Goal: Transaction & Acquisition: Purchase product/service

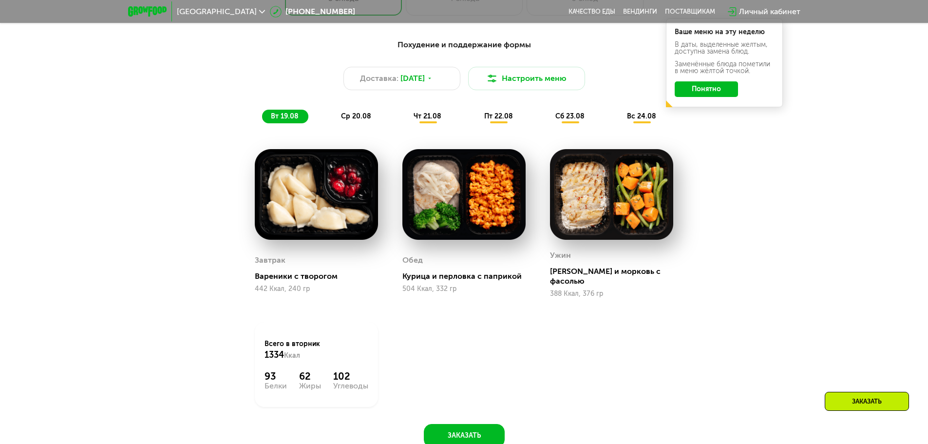
scroll to position [634, 0]
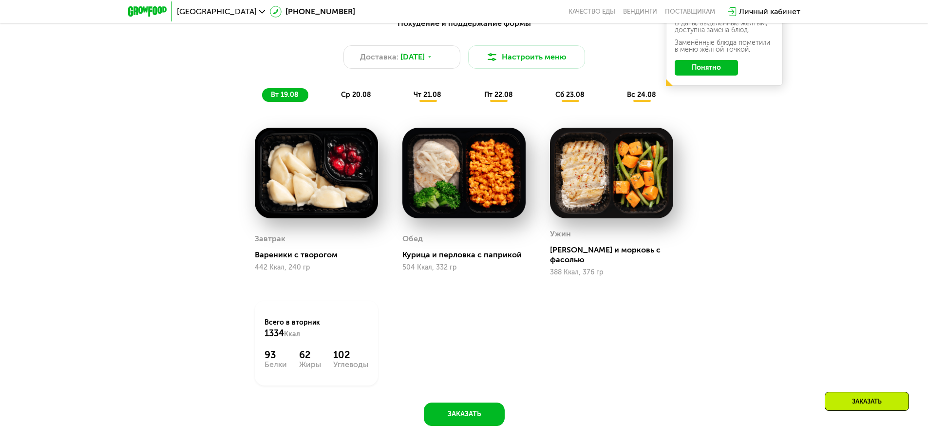
click at [321, 174] on img at bounding box center [316, 173] width 123 height 91
click at [476, 151] on img at bounding box center [464, 173] width 123 height 91
click at [349, 99] on span "ср 20.08" at bounding box center [356, 95] width 30 height 8
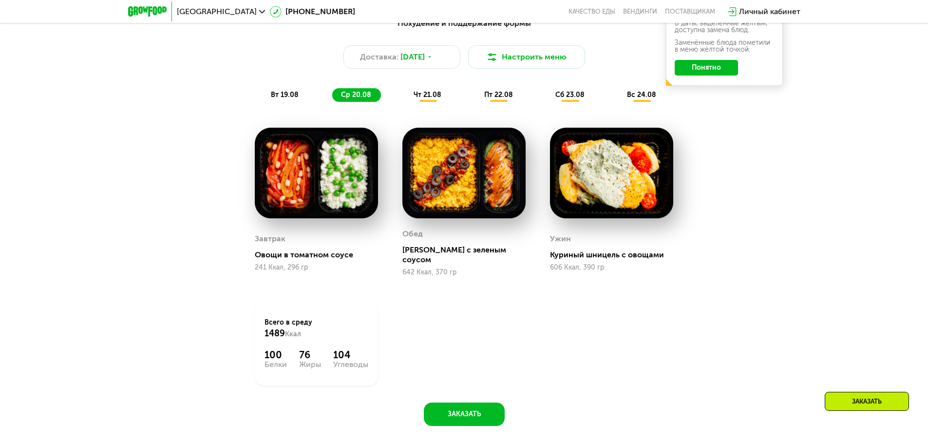
click at [424, 97] on span "чт 21.08" at bounding box center [428, 95] width 28 height 8
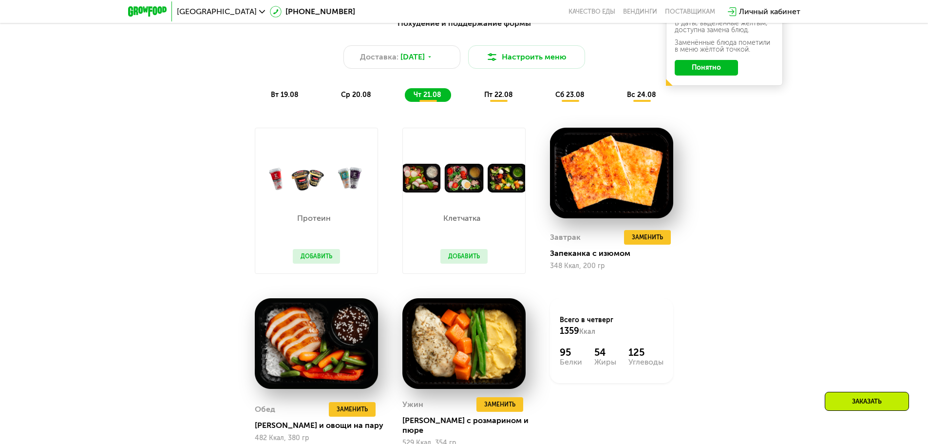
click at [490, 99] on span "пт 22.08" at bounding box center [498, 95] width 29 height 8
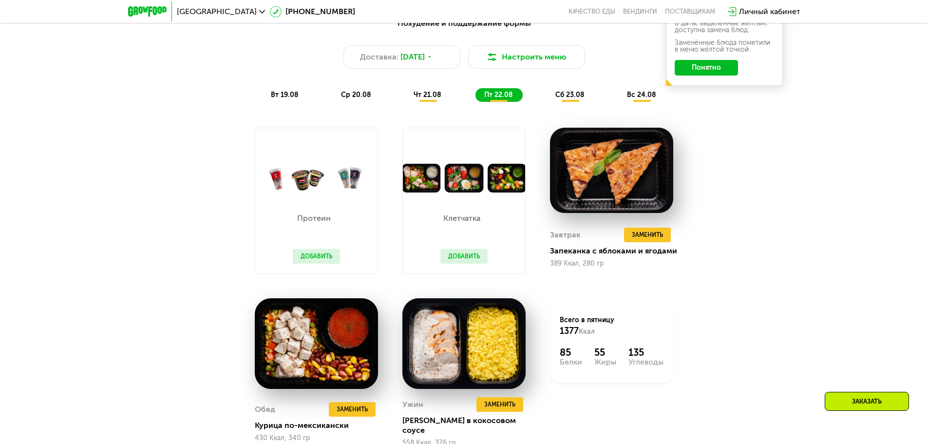
click at [563, 99] on span "сб 23.08" at bounding box center [570, 95] width 29 height 8
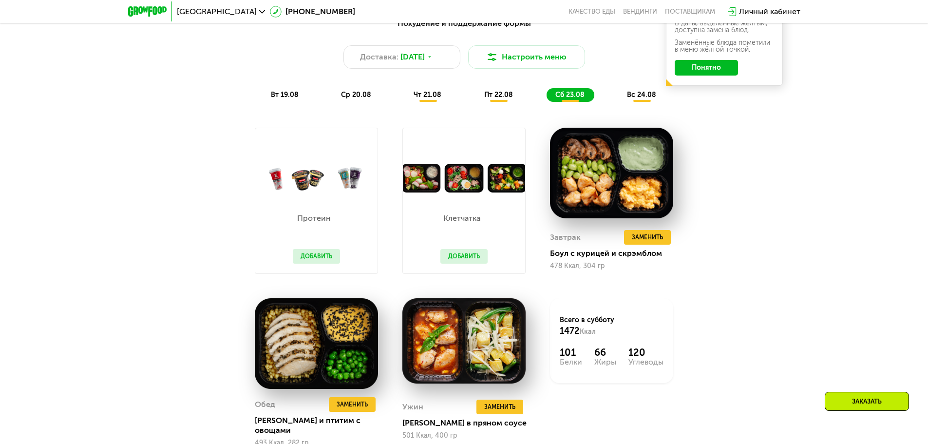
click at [636, 97] on span "вс 24.08" at bounding box center [641, 95] width 29 height 8
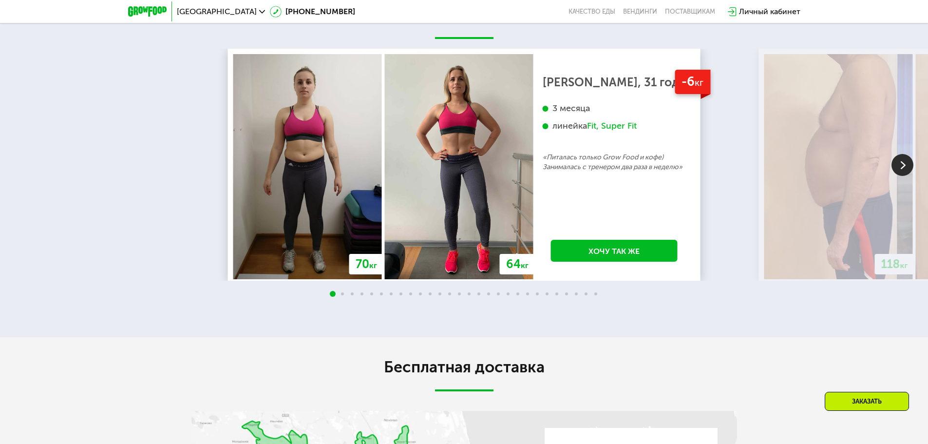
scroll to position [1901, 0]
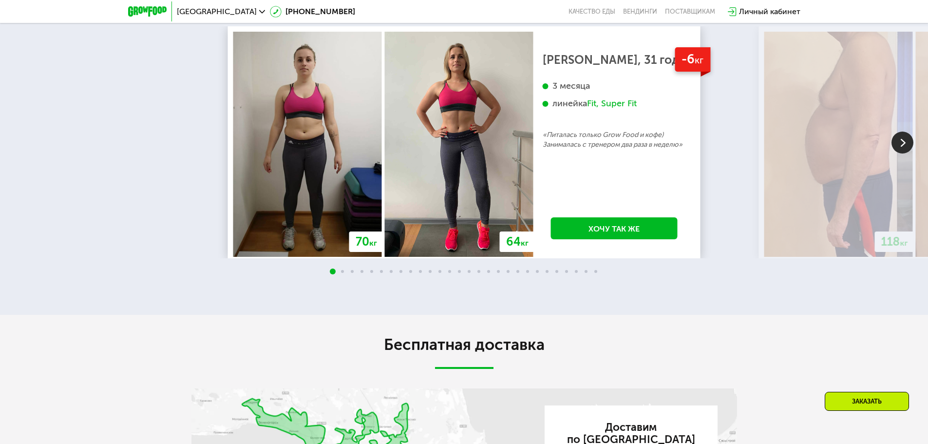
click at [908, 154] on img at bounding box center [903, 143] width 22 height 22
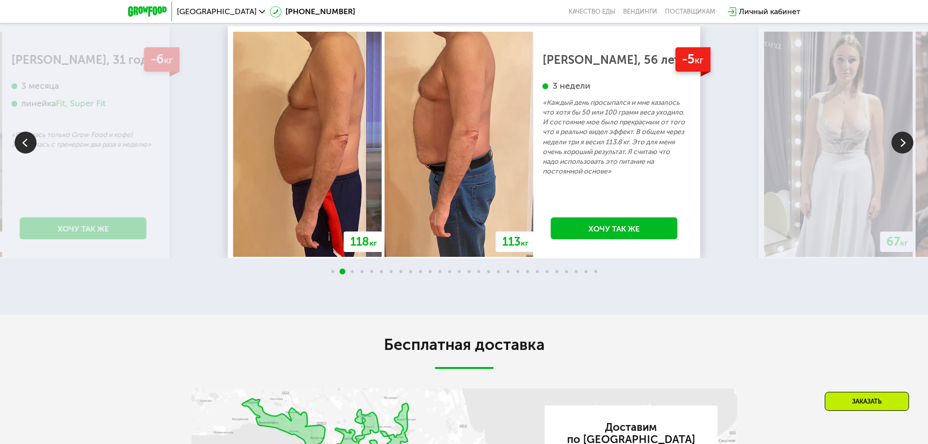
click at [908, 154] on img at bounding box center [903, 143] width 22 height 22
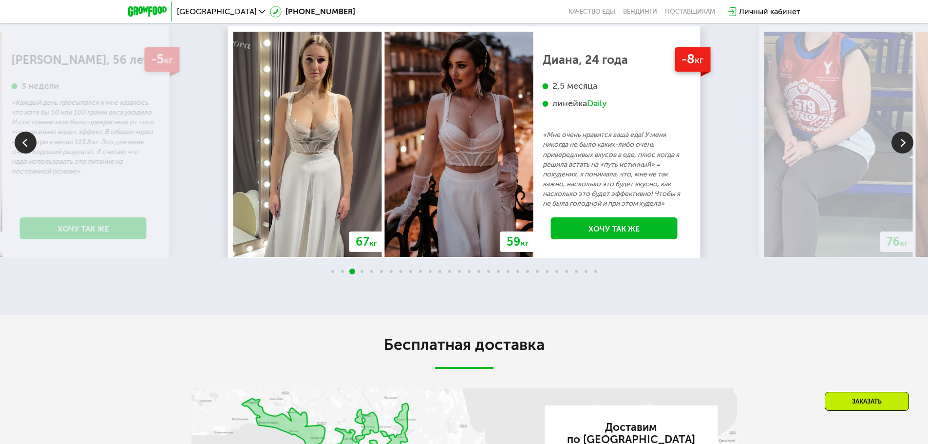
click at [902, 154] on img at bounding box center [903, 143] width 22 height 22
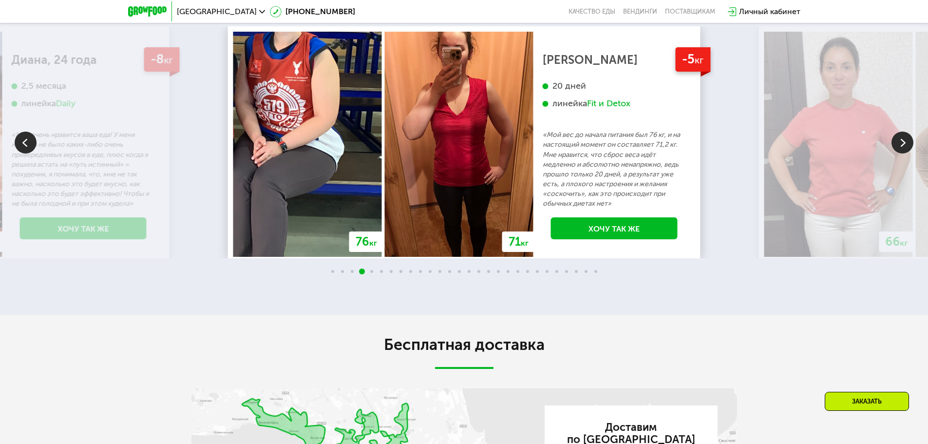
click at [30, 154] on img at bounding box center [26, 143] width 22 height 22
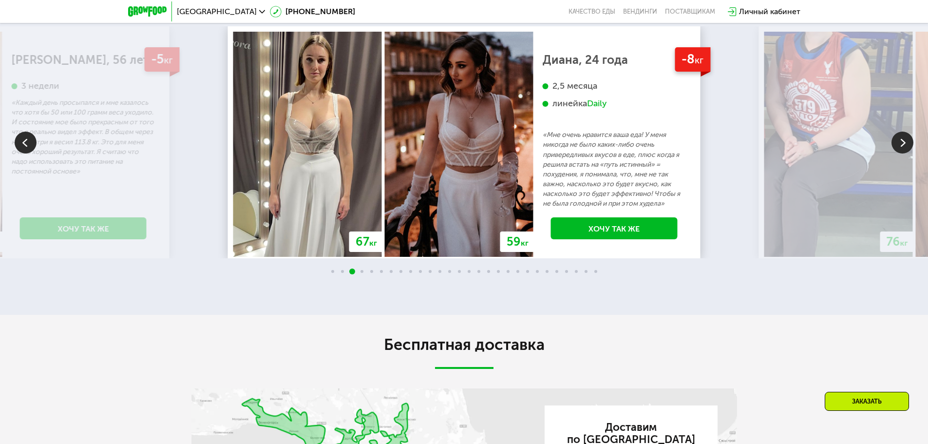
click at [905, 154] on img at bounding box center [903, 143] width 22 height 22
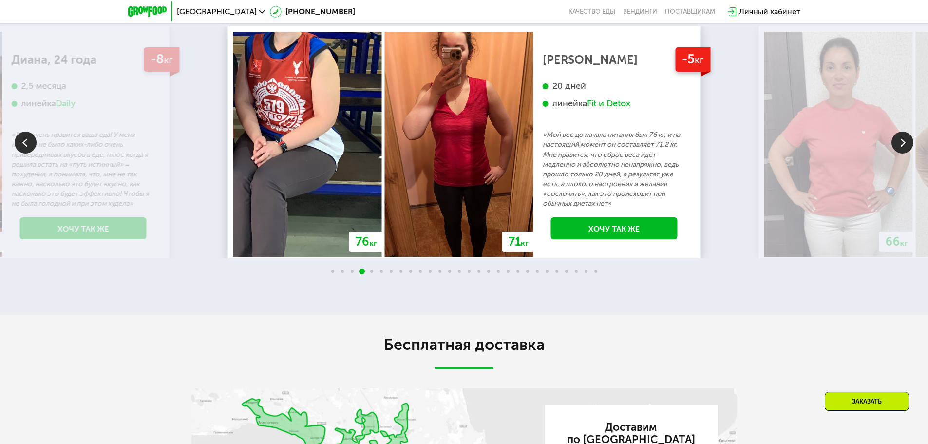
click at [905, 154] on img at bounding box center [903, 143] width 22 height 22
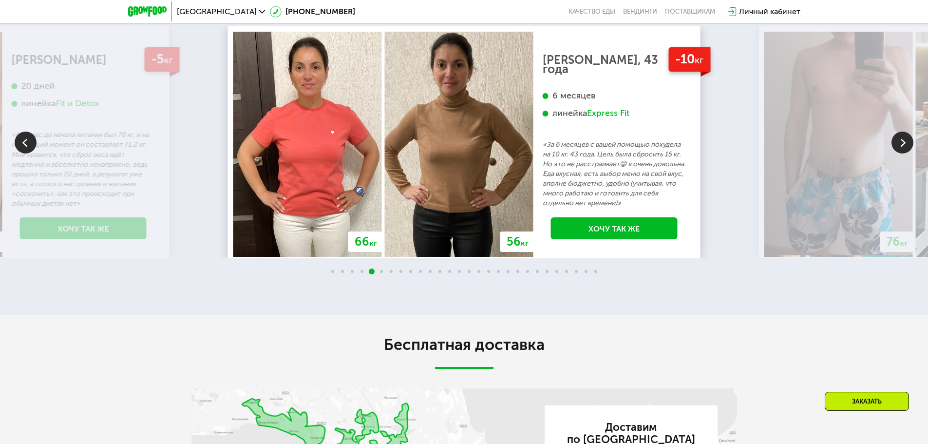
click at [906, 154] on img at bounding box center [903, 143] width 22 height 22
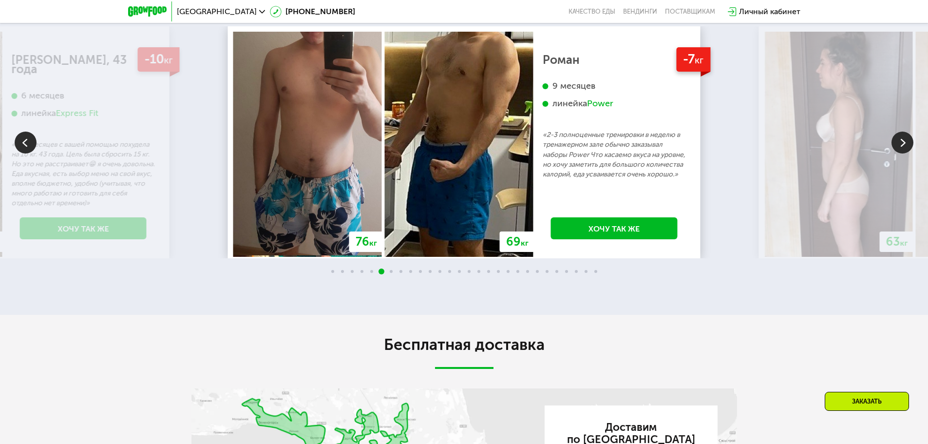
click at [906, 154] on img at bounding box center [903, 143] width 22 height 22
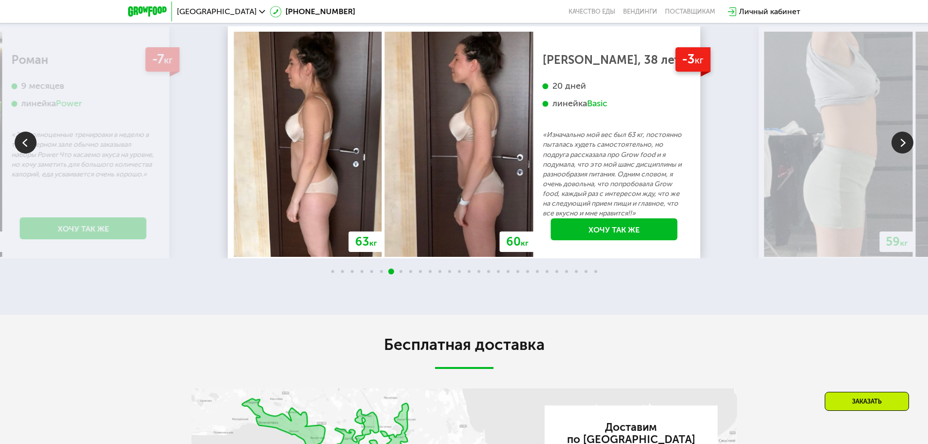
click at [31, 154] on img at bounding box center [26, 143] width 22 height 22
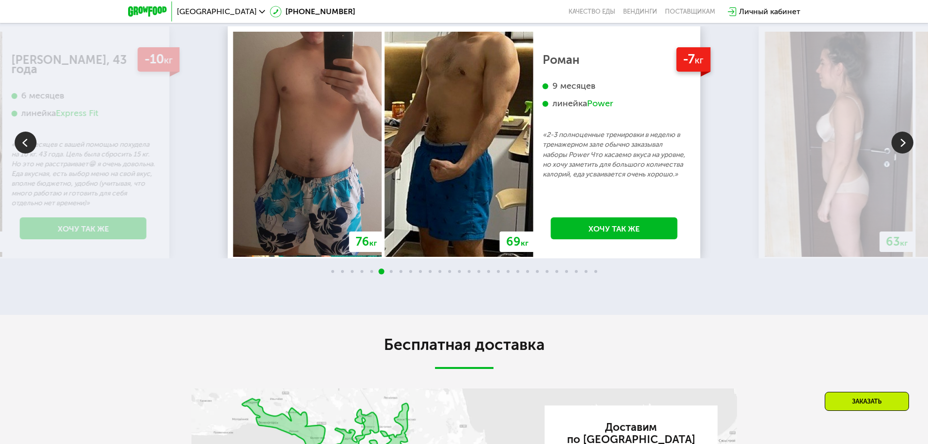
click at [29, 154] on img at bounding box center [26, 143] width 22 height 22
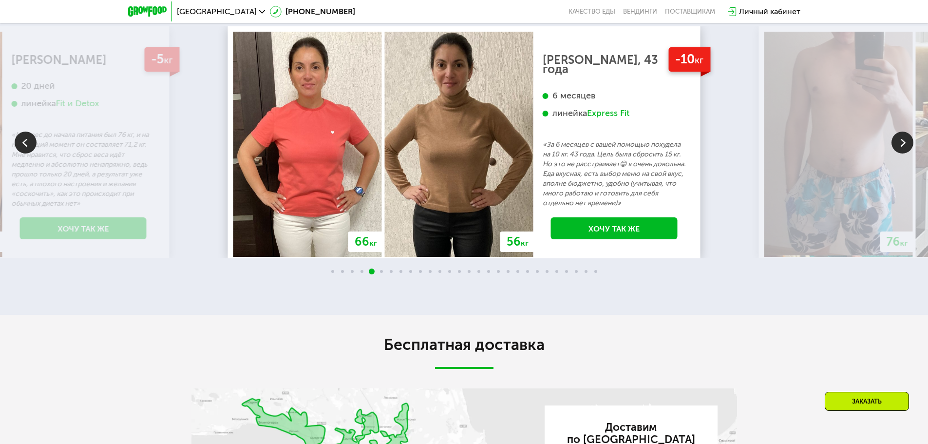
click at [909, 154] on img at bounding box center [903, 143] width 22 height 22
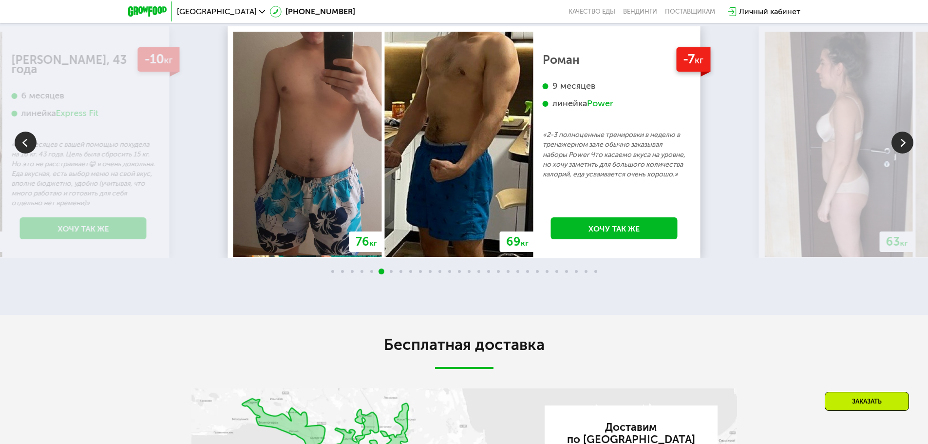
click at [909, 154] on img at bounding box center [903, 143] width 22 height 22
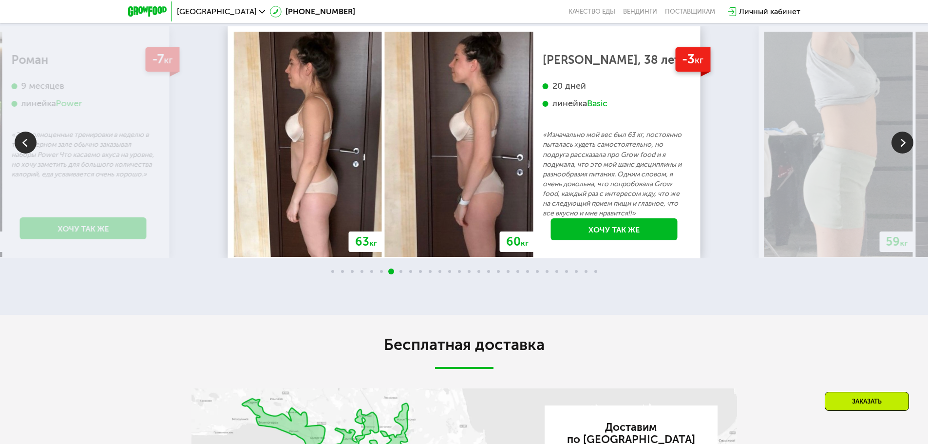
click at [893, 154] on img at bounding box center [903, 143] width 22 height 22
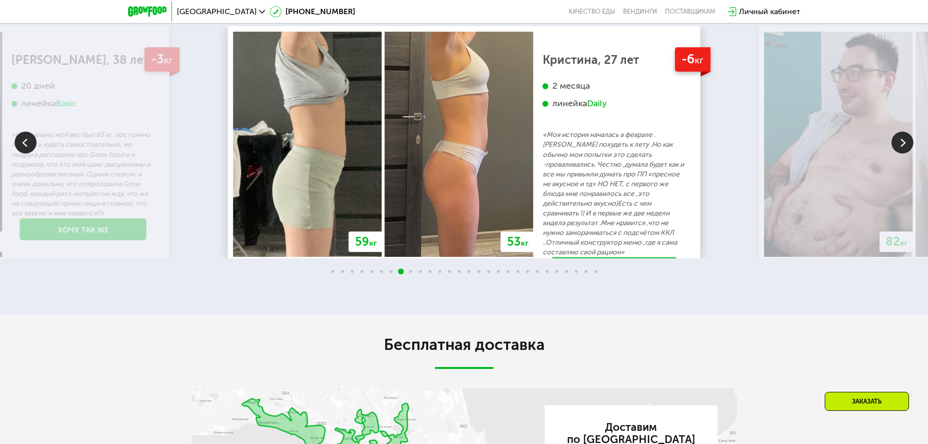
click at [894, 154] on img at bounding box center [903, 143] width 22 height 22
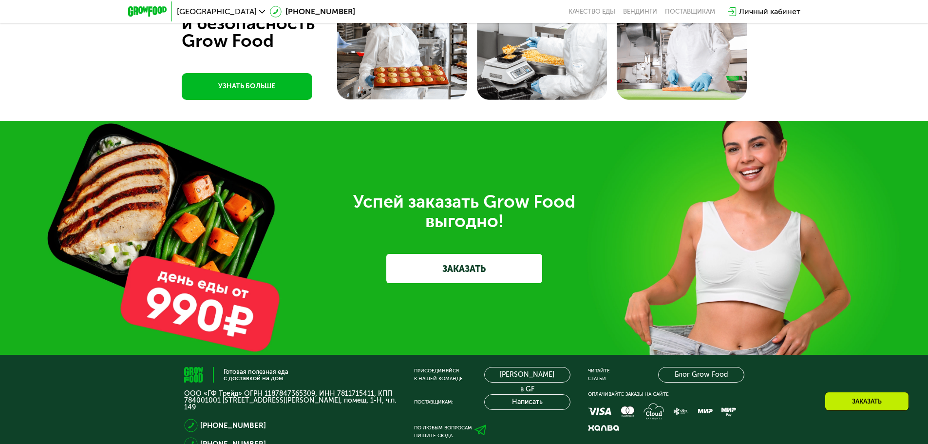
scroll to position [3129, 0]
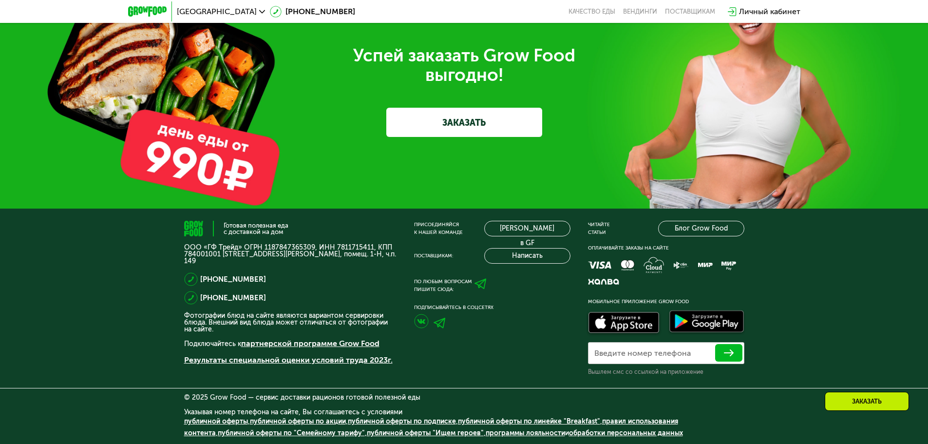
click at [187, 241] on div "Готовая полезная еда с доставкой на дом ООО «ГФ Трейд» ОГРН 1187847365309, ИНН …" at bounding box center [290, 298] width 212 height 155
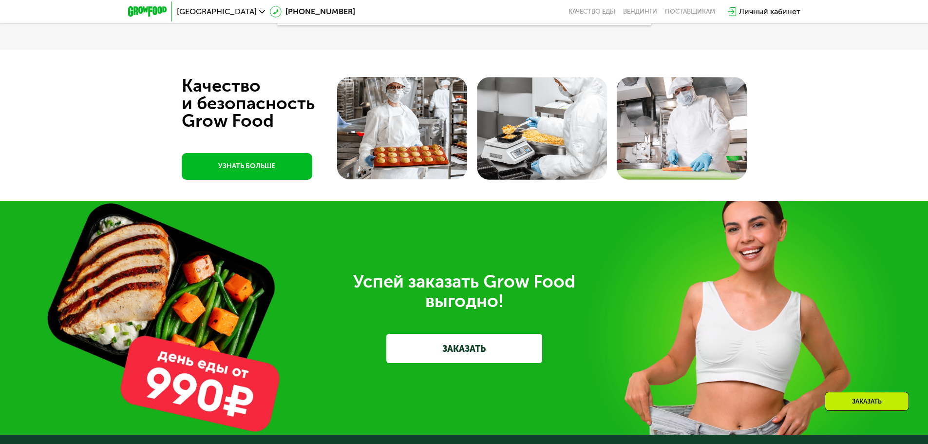
scroll to position [2836, 0]
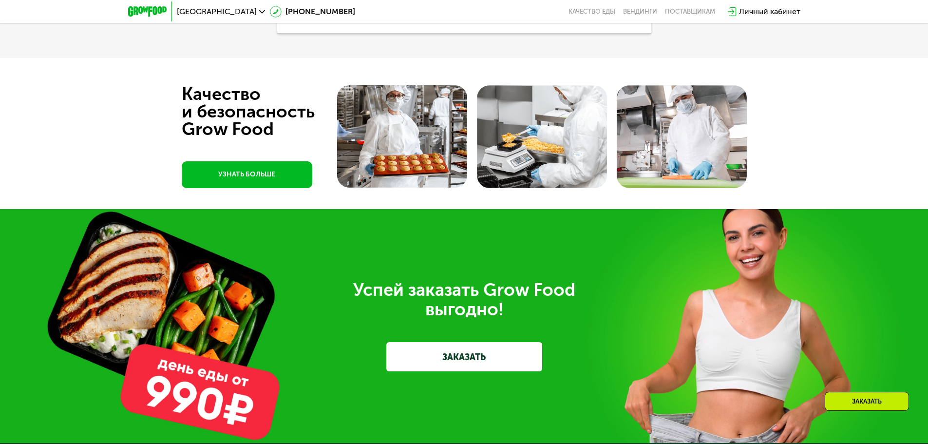
click at [407, 185] on img at bounding box center [402, 136] width 130 height 103
click at [569, 188] on img at bounding box center [542, 136] width 130 height 103
click at [699, 188] on img at bounding box center [682, 136] width 130 height 103
click at [708, 188] on img at bounding box center [682, 136] width 130 height 103
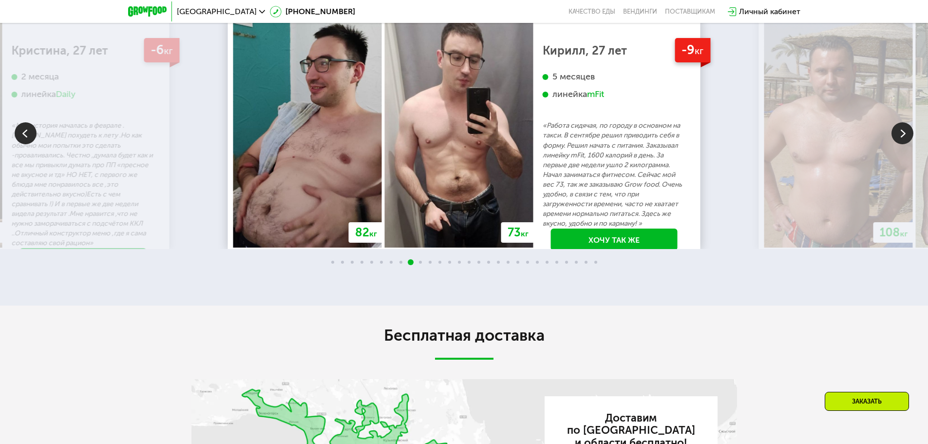
scroll to position [1764, 0]
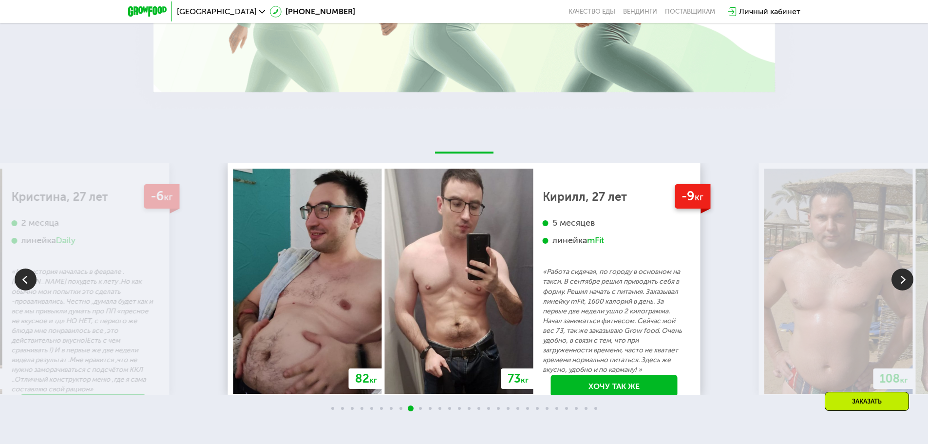
click at [899, 290] on img at bounding box center [903, 280] width 22 height 22
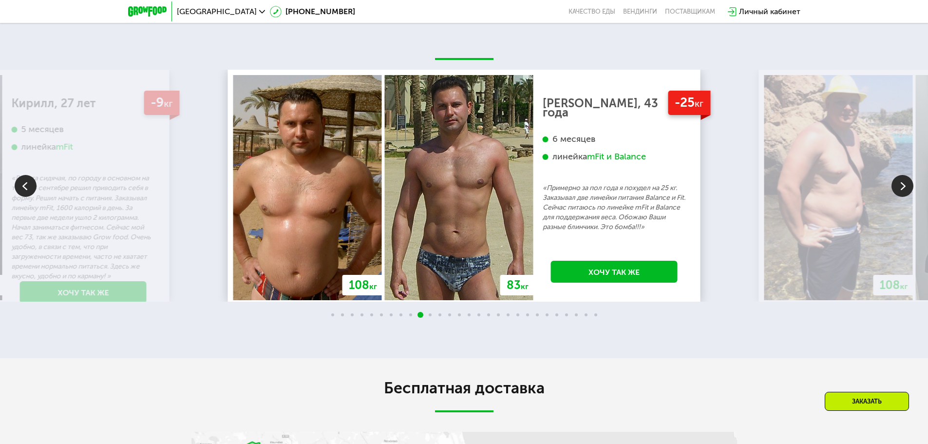
scroll to position [1861, 0]
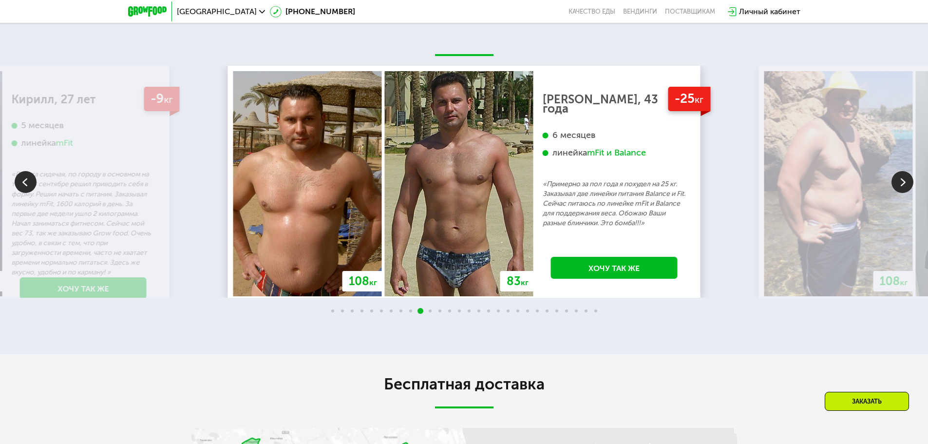
click at [912, 193] on img at bounding box center [903, 182] width 22 height 22
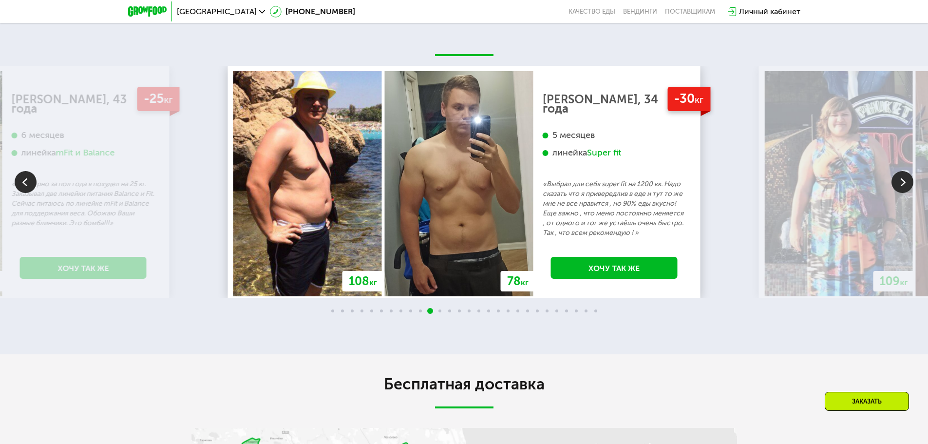
click at [912, 193] on img at bounding box center [903, 182] width 22 height 22
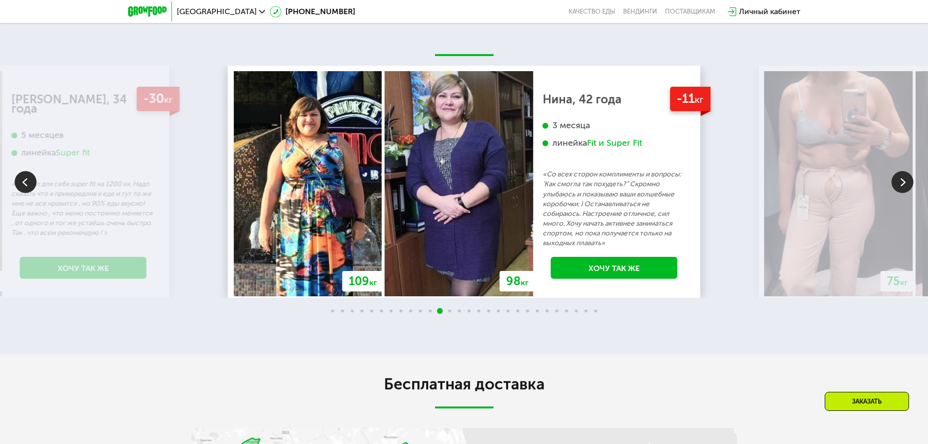
click at [912, 193] on img at bounding box center [903, 182] width 22 height 22
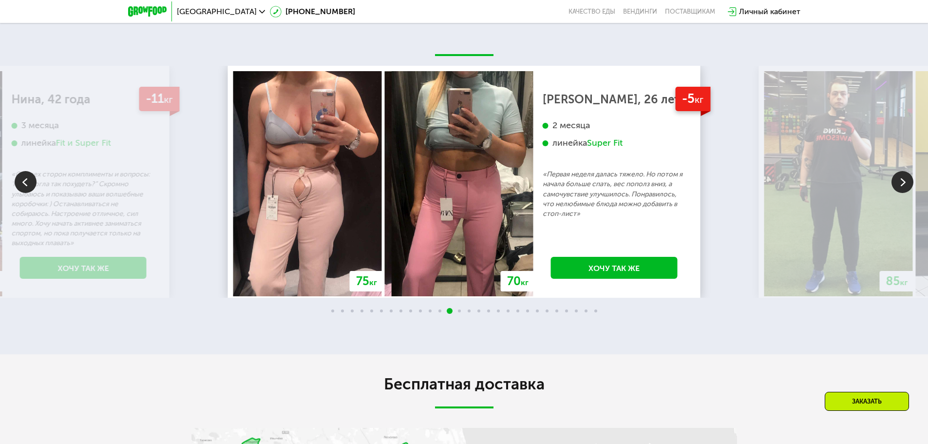
click at [912, 193] on img at bounding box center [903, 182] width 22 height 22
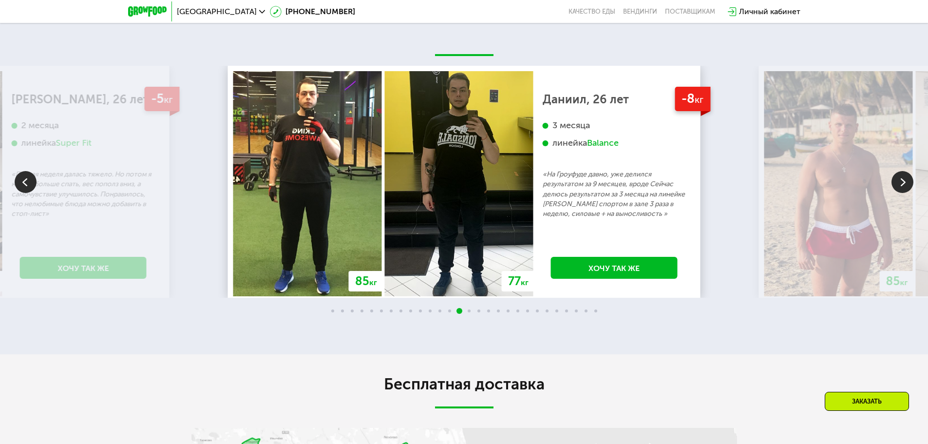
click at [912, 193] on img at bounding box center [903, 182] width 22 height 22
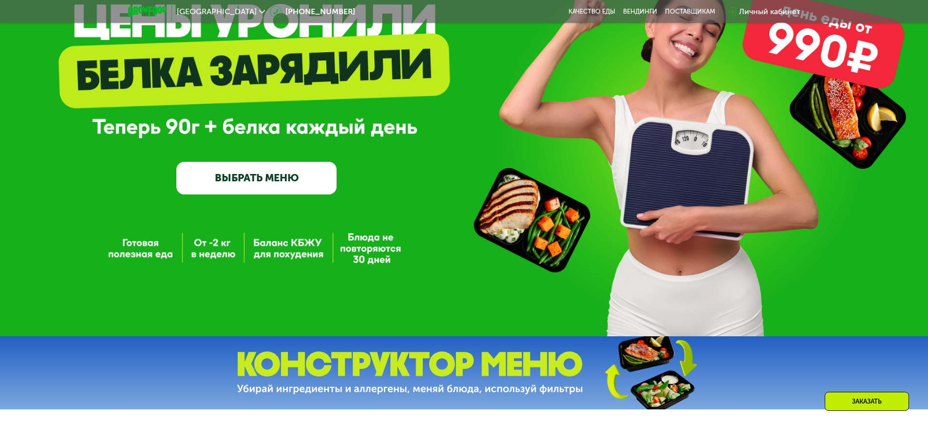
scroll to position [0, 0]
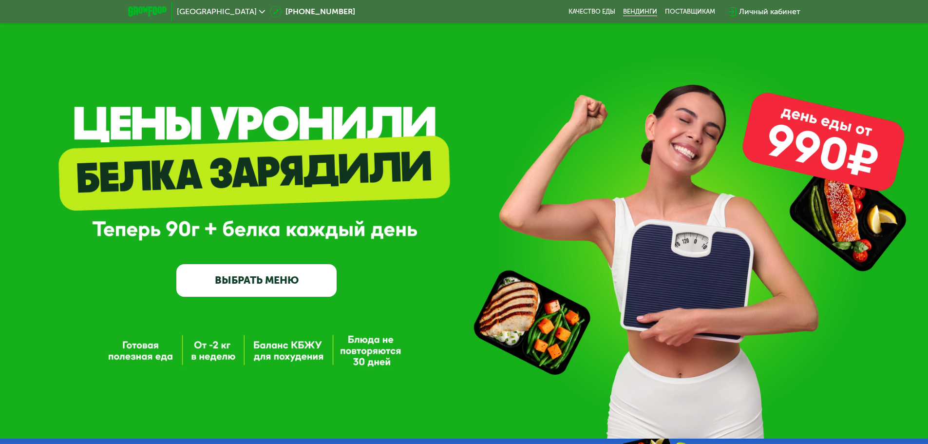
click at [636, 10] on link "Вендинги" at bounding box center [640, 12] width 34 height 8
drag, startPoint x: 0, startPoint y: 0, endPoint x: 267, endPoint y: 294, distance: 396.8
click at [267, 294] on link "ВЫБРАТЬ МЕНЮ" at bounding box center [256, 280] width 160 height 32
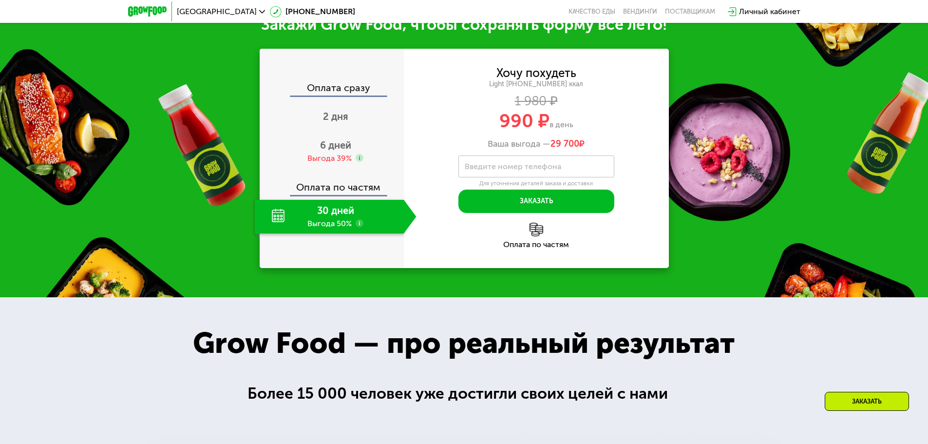
scroll to position [478, 0]
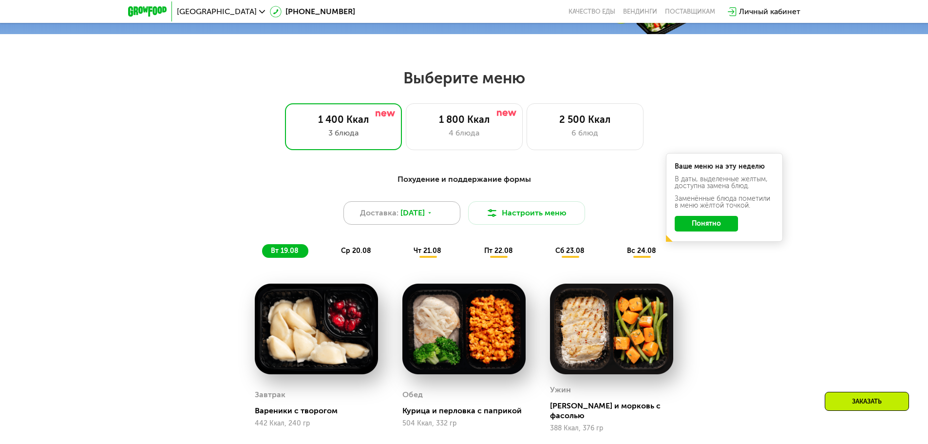
click at [338, 168] on div "Похудение и поддержание формы Доставка: 18 авг, пн Настроить меню вт 19.08 ср 2…" at bounding box center [464, 383] width 928 height 447
click at [339, 202] on div "Похудение и поддержание формы Доставка: 18 авг, пн Настроить меню вт 19.08 ср 2…" at bounding box center [464, 216] width 577 height 84
click at [344, 217] on div "Доставка: 18 авг, пн" at bounding box center [402, 212] width 117 height 23
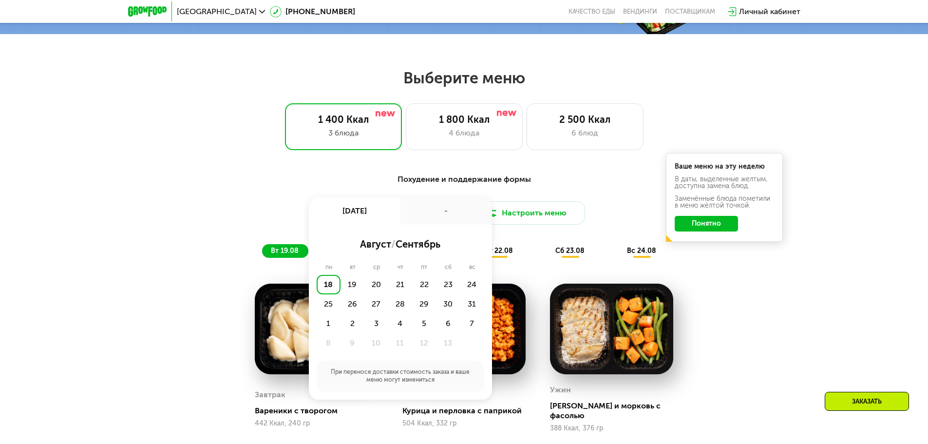
click at [288, 161] on div "Выберите меню 1 400 Ккал 3 блюда 1 800 Ккал 4 блюда 2 500 Ккал 6 блюд Похудение…" at bounding box center [464, 337] width 928 height 539
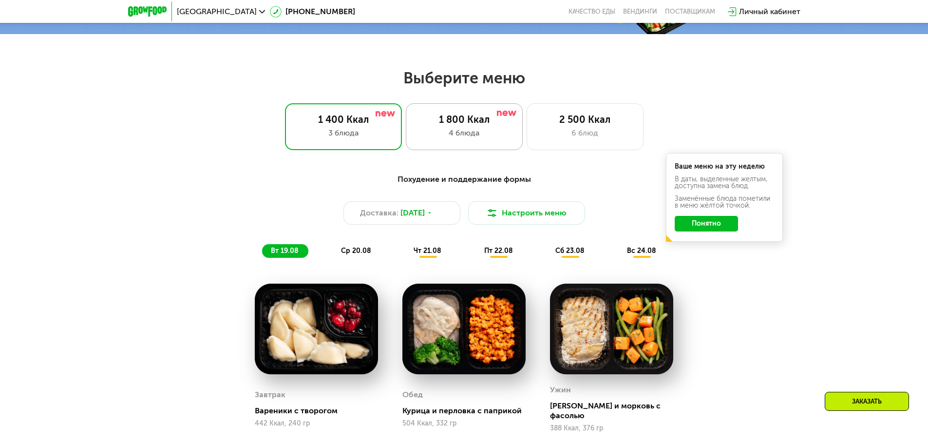
click at [473, 135] on div "4 блюда" at bounding box center [464, 133] width 97 height 12
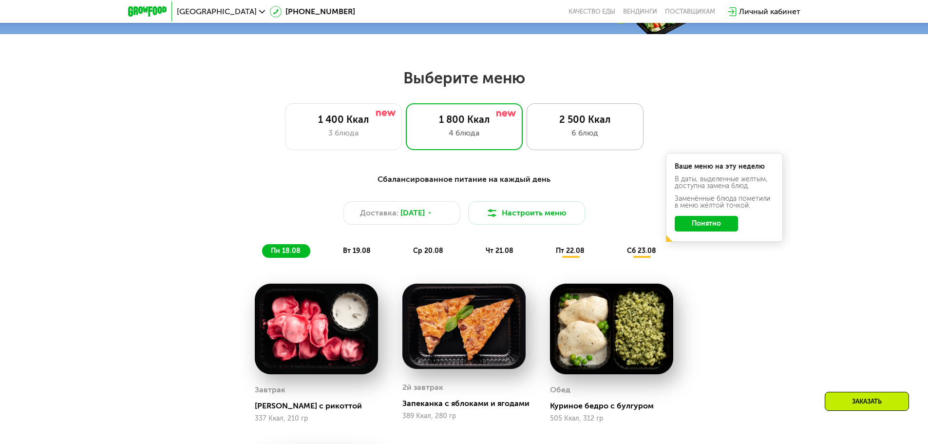
click at [596, 135] on div "6 блюд" at bounding box center [585, 133] width 97 height 12
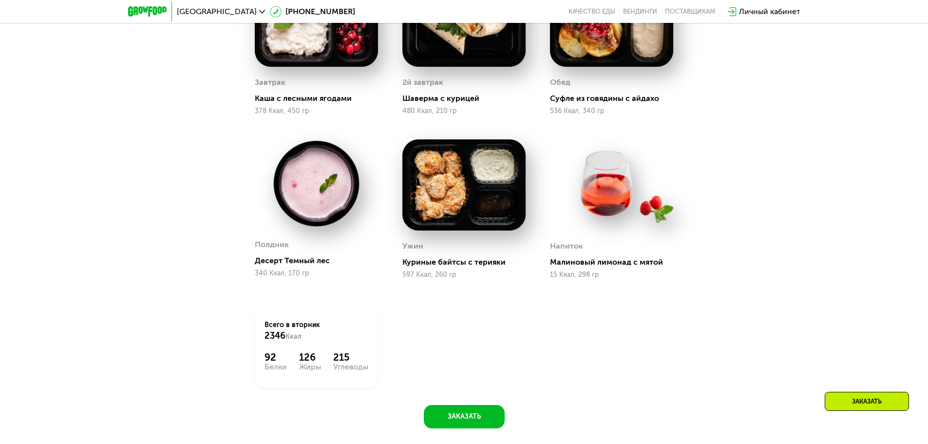
scroll to position [819, 0]
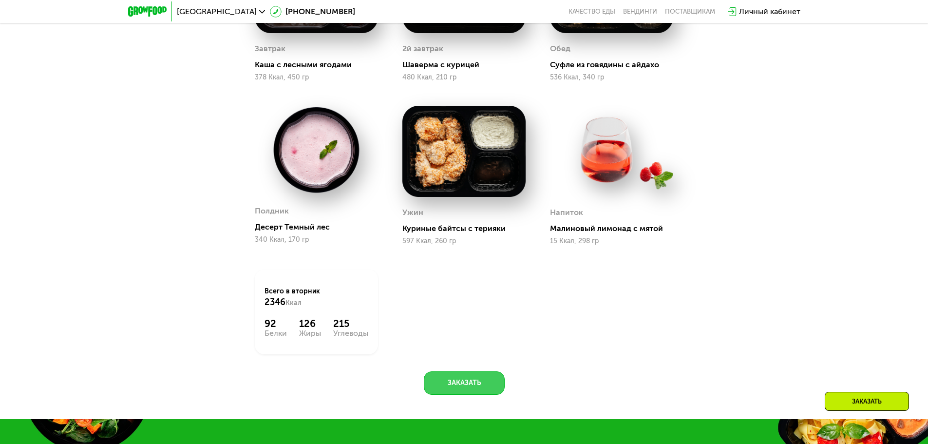
click at [473, 388] on button "Заказать" at bounding box center [464, 382] width 81 height 23
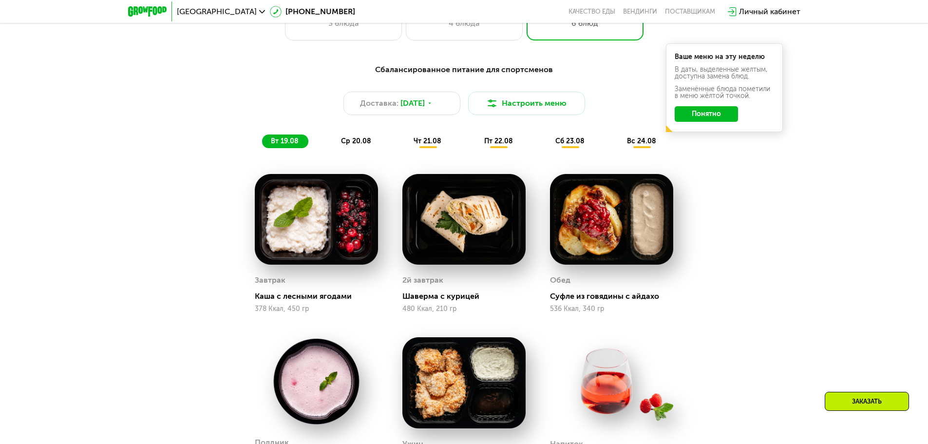
scroll to position [559, 0]
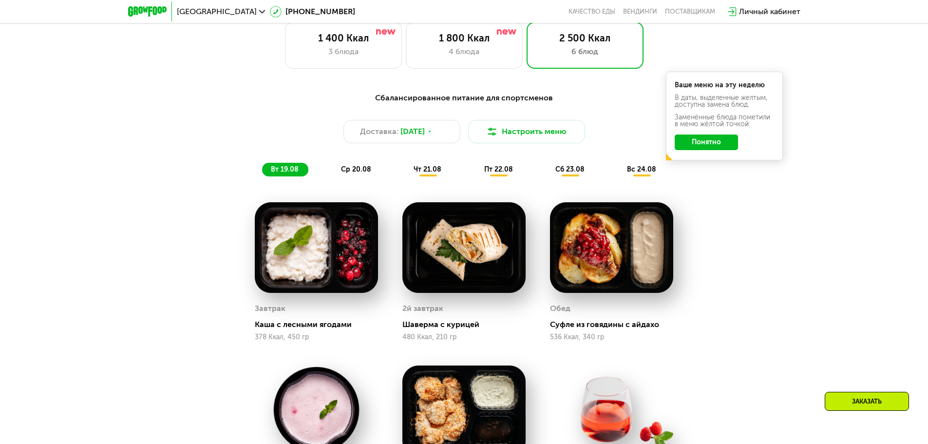
click at [718, 147] on button "Понятно" at bounding box center [706, 143] width 63 height 16
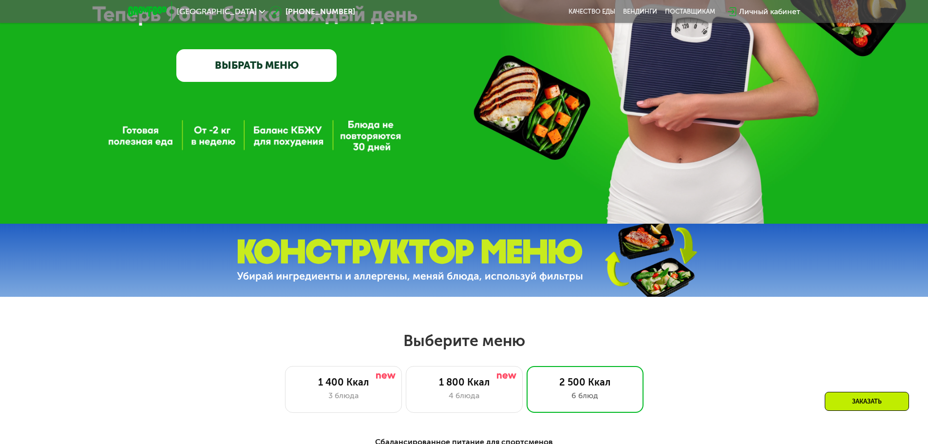
scroll to position [0, 0]
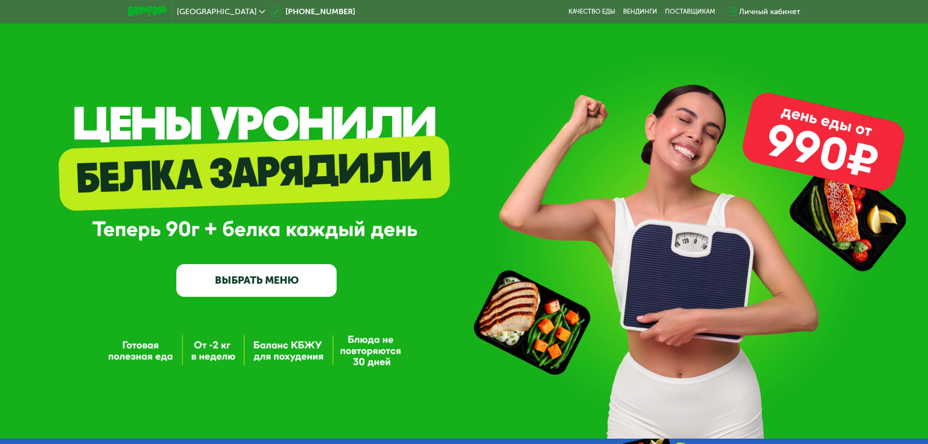
click at [240, 11] on span "[GEOGRAPHIC_DATA]" at bounding box center [217, 12] width 80 height 8
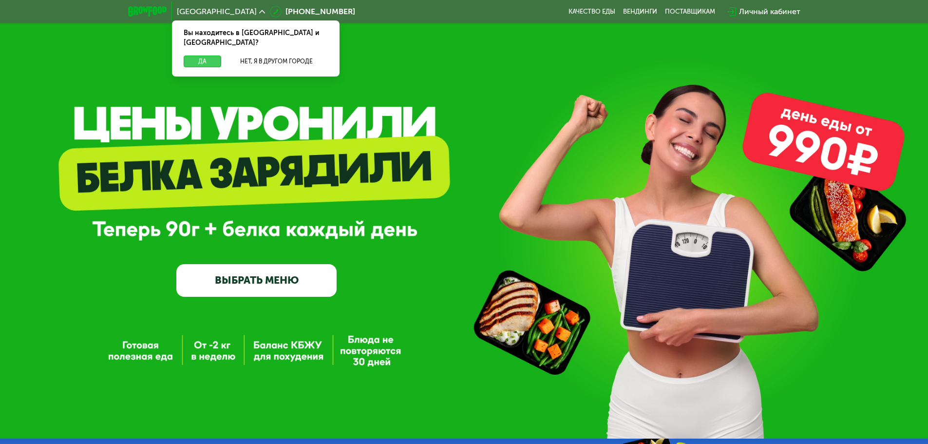
click at [201, 56] on button "Да" at bounding box center [203, 62] width 38 height 12
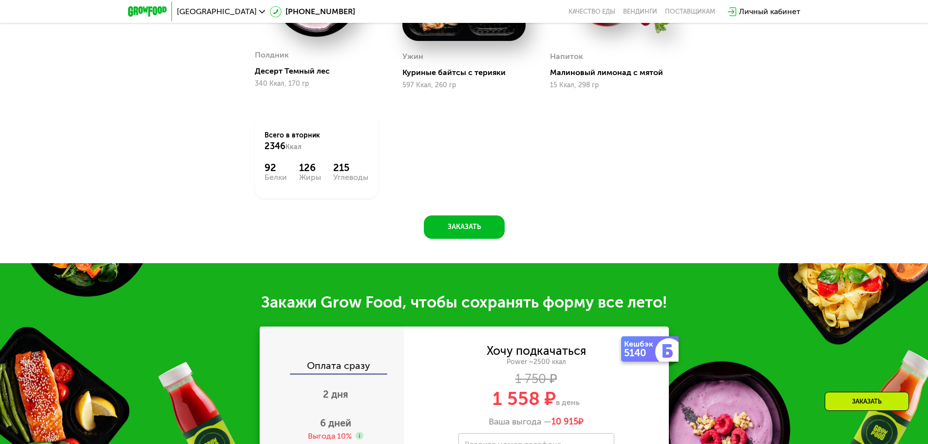
scroll to position [634, 0]
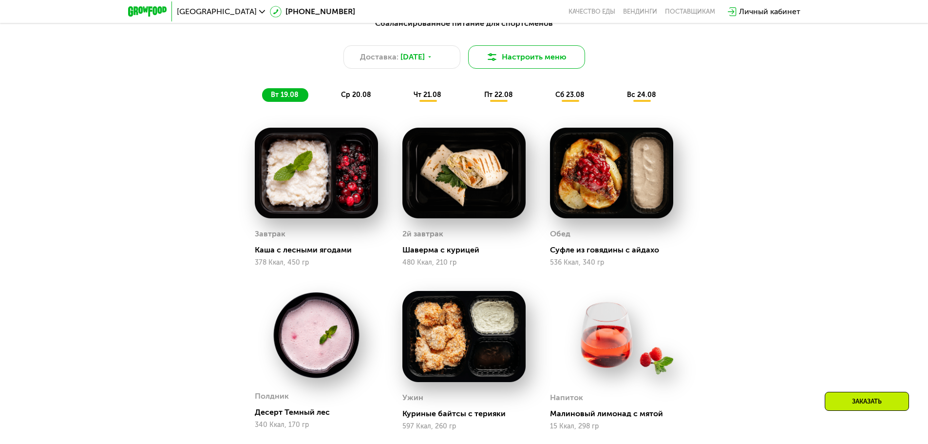
click at [536, 58] on button "Настроить меню" at bounding box center [526, 56] width 117 height 23
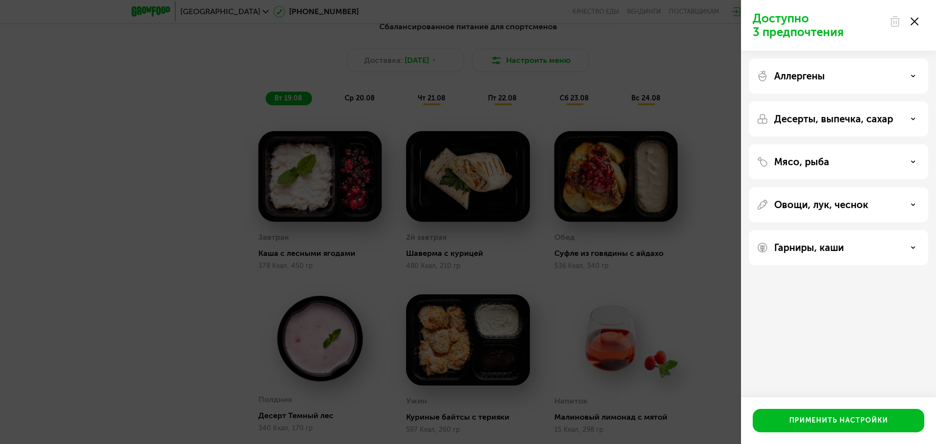
click at [856, 74] on div "Аллергены" at bounding box center [838, 76] width 164 height 12
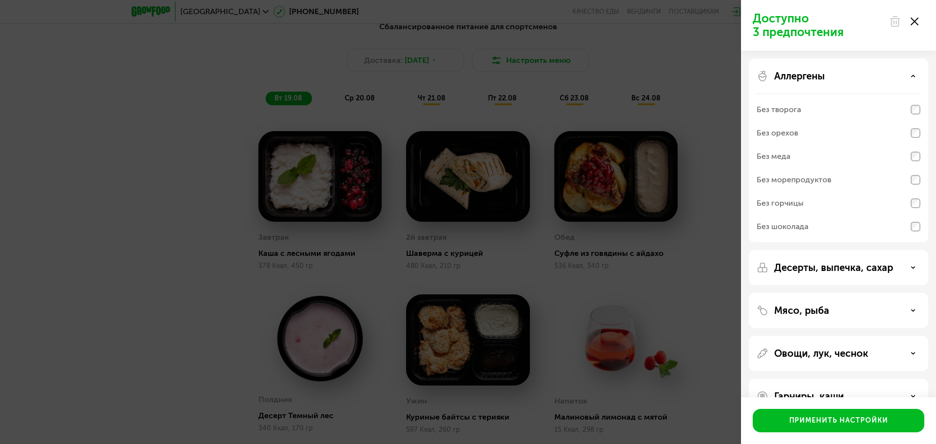
click at [852, 77] on div "Аллергены" at bounding box center [838, 76] width 164 height 12
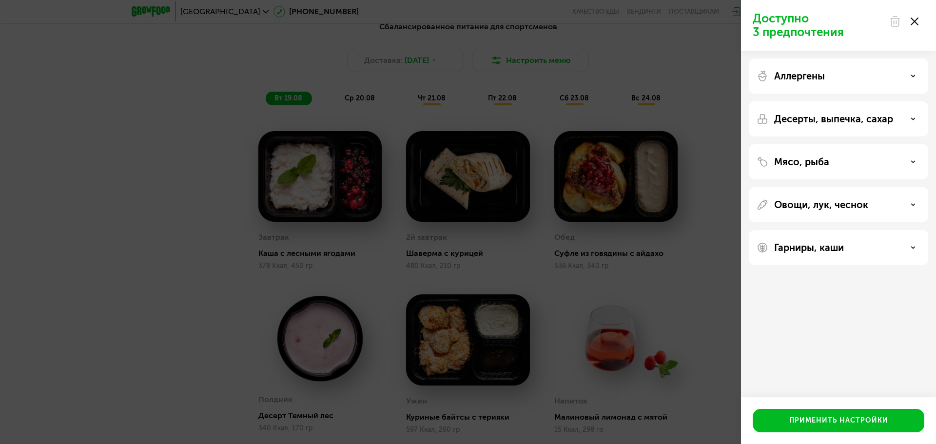
click at [842, 121] on p "Десерты, выпечка, сахар" at bounding box center [833, 119] width 119 height 12
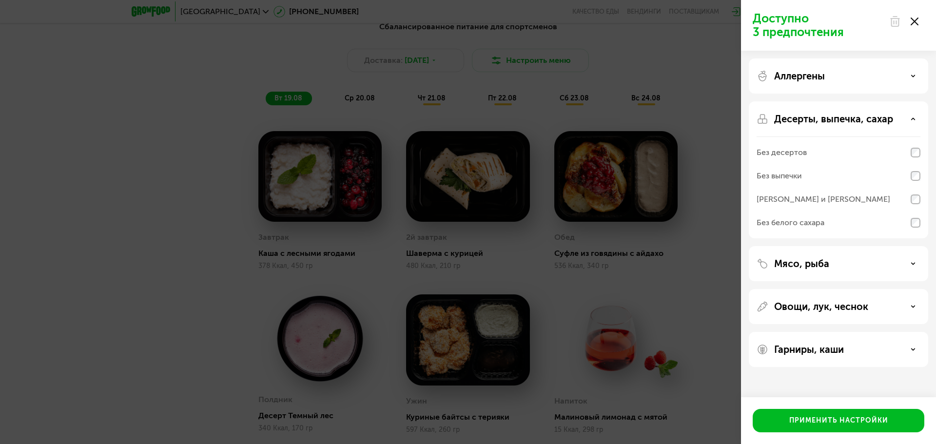
click at [842, 121] on p "Десерты, выпечка, сахар" at bounding box center [833, 119] width 119 height 12
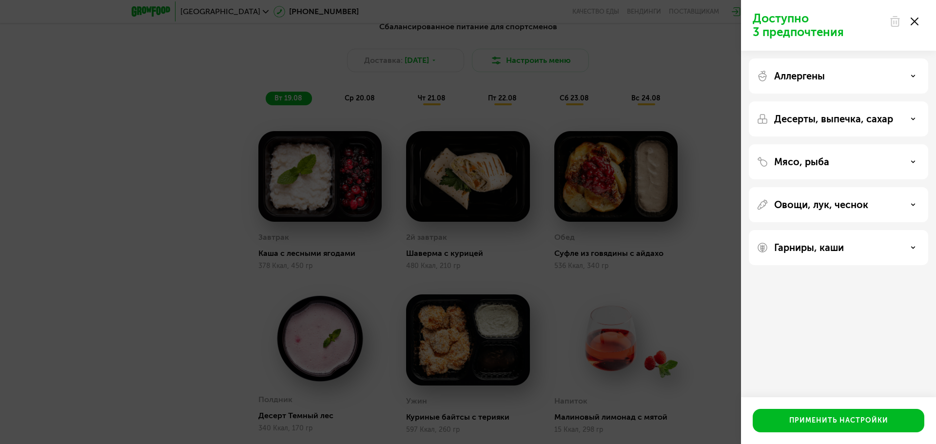
click at [832, 163] on div "Мясо, рыба" at bounding box center [838, 162] width 164 height 12
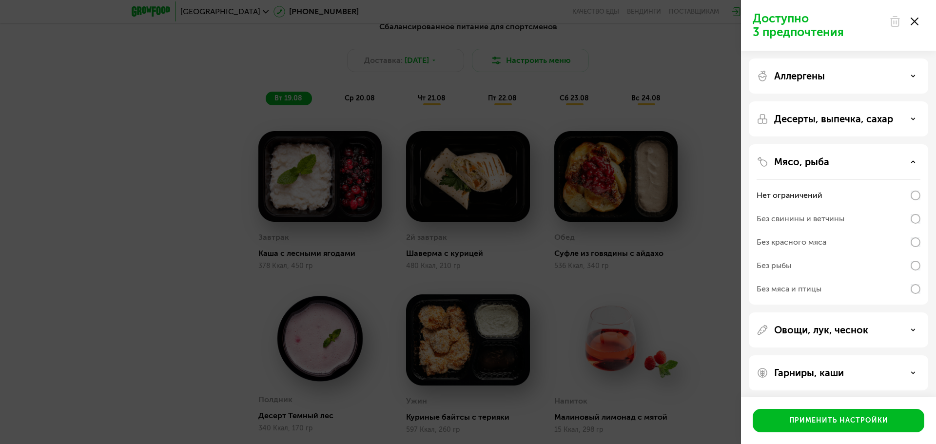
click at [832, 163] on div "Мясо, рыба" at bounding box center [838, 162] width 164 height 12
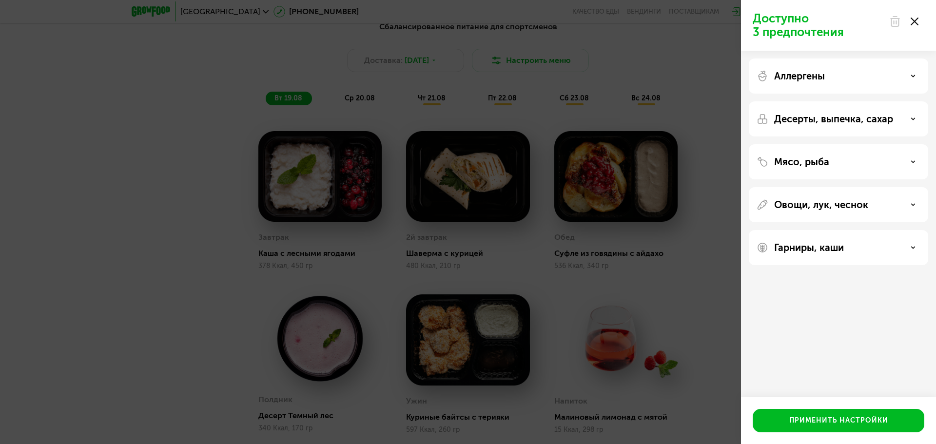
click at [819, 230] on div "Овощи, лук, чеснок" at bounding box center [838, 247] width 179 height 35
click at [819, 205] on p "Овощи, лук, чеснок" at bounding box center [821, 205] width 94 height 12
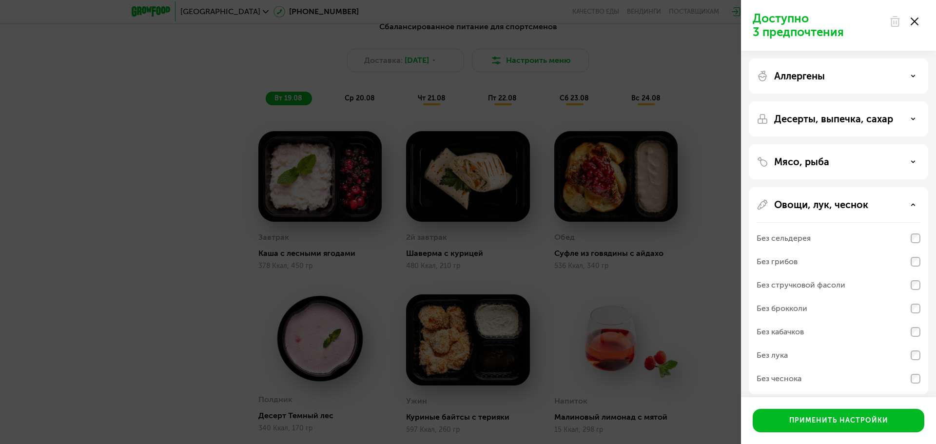
click at [819, 205] on p "Овощи, лук, чеснок" at bounding box center [821, 205] width 94 height 12
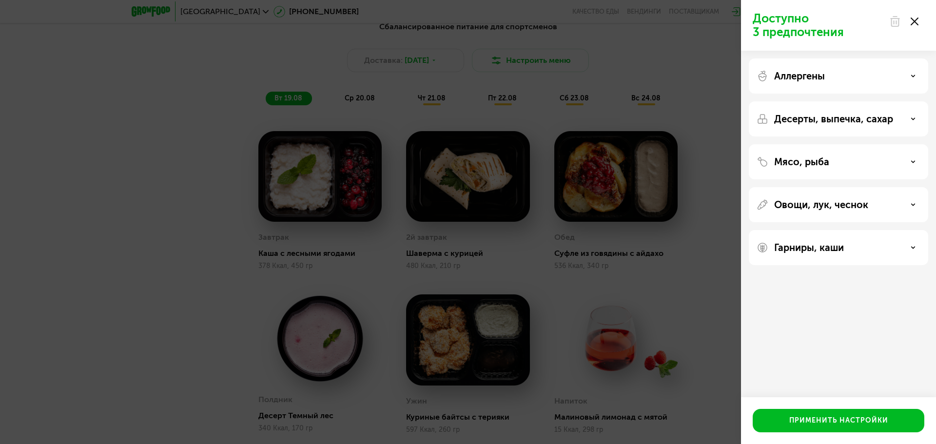
click at [804, 253] on p "Гарниры, каши" at bounding box center [809, 248] width 70 height 12
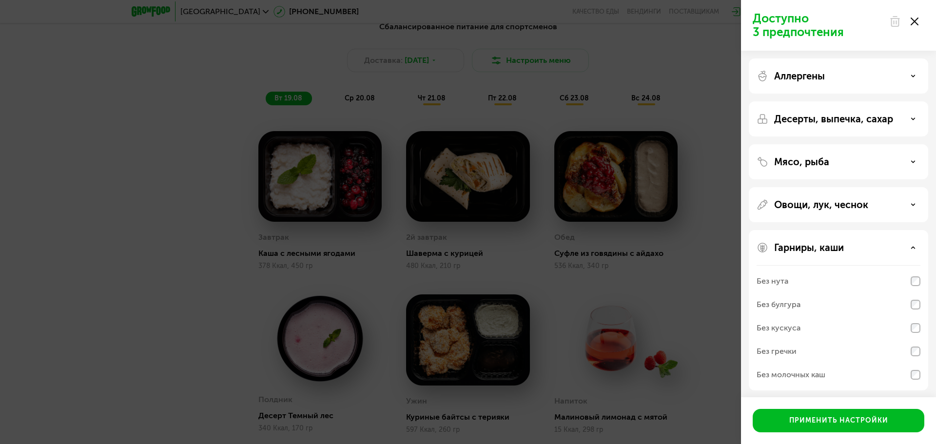
click at [809, 248] on p "Гарниры, каши" at bounding box center [809, 248] width 70 height 12
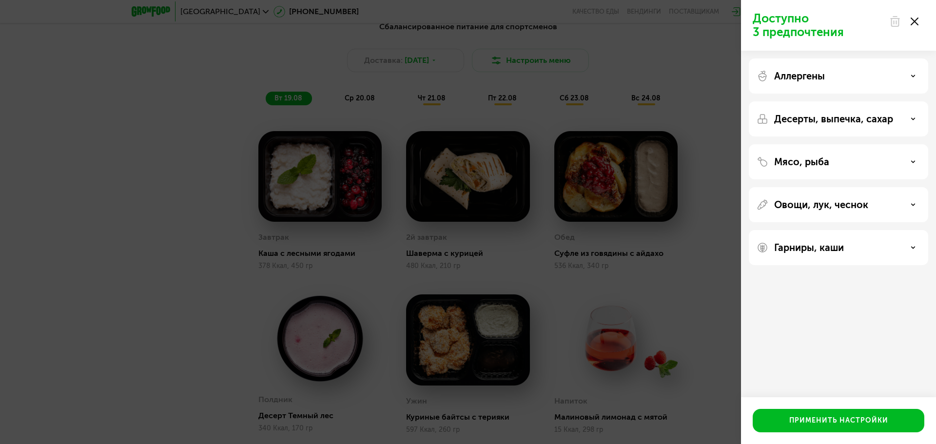
click at [913, 18] on icon at bounding box center [914, 22] width 8 height 8
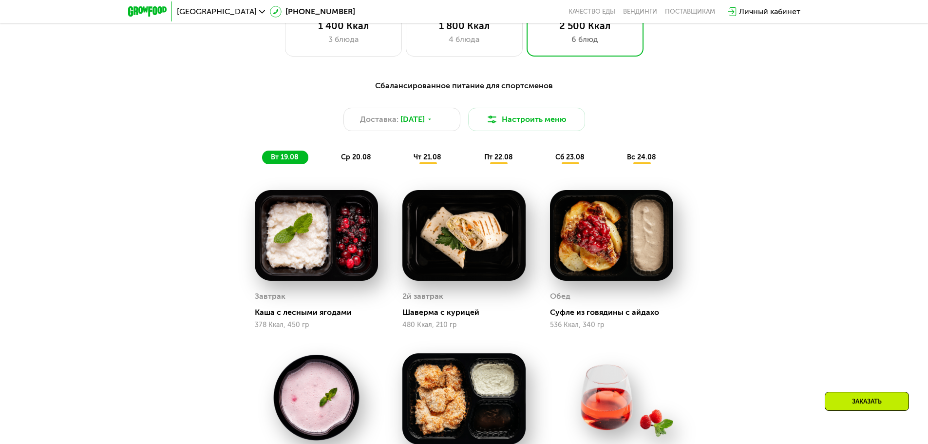
scroll to position [536, 0]
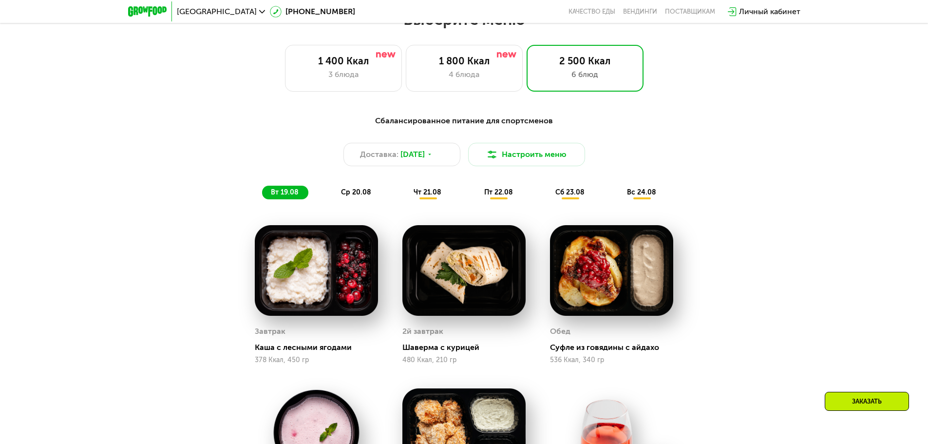
click at [405, 199] on div "ср 20.08" at bounding box center [428, 193] width 46 height 14
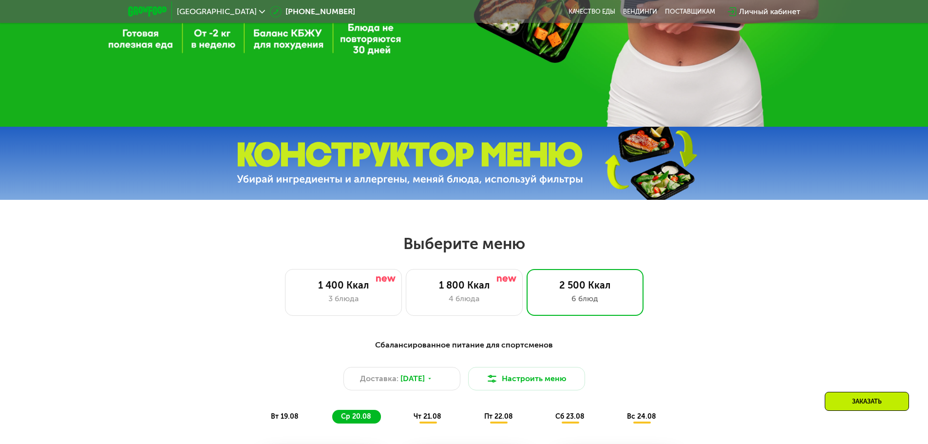
scroll to position [292, 0]
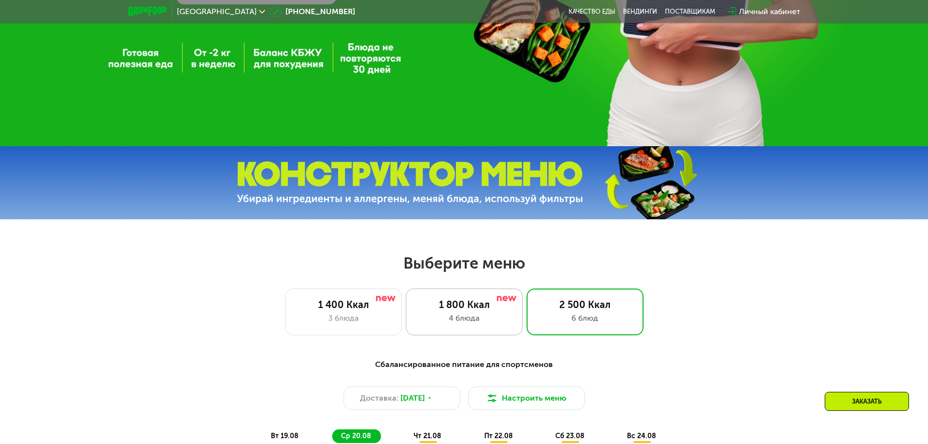
click at [464, 319] on div "4 блюда" at bounding box center [464, 318] width 97 height 12
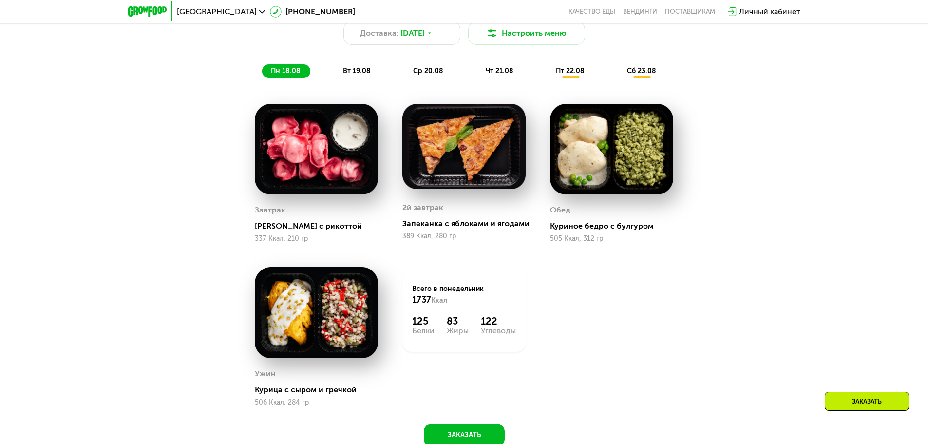
scroll to position [682, 0]
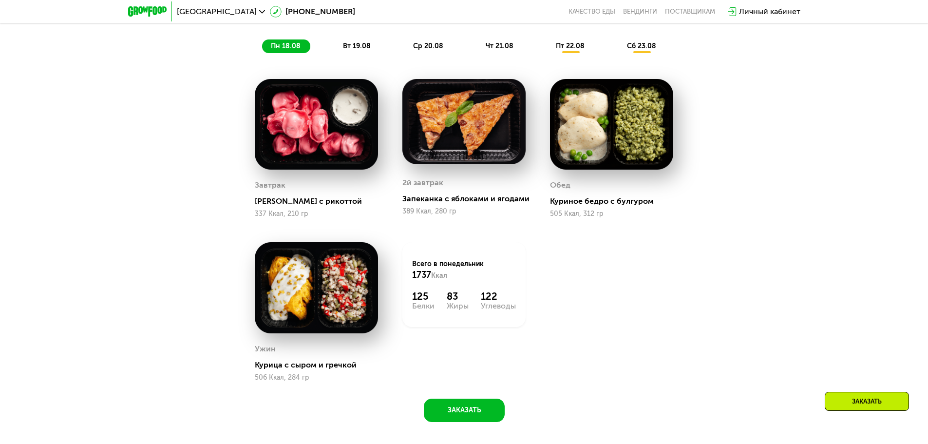
click at [405, 53] on div "вт 19.08" at bounding box center [429, 46] width 49 height 14
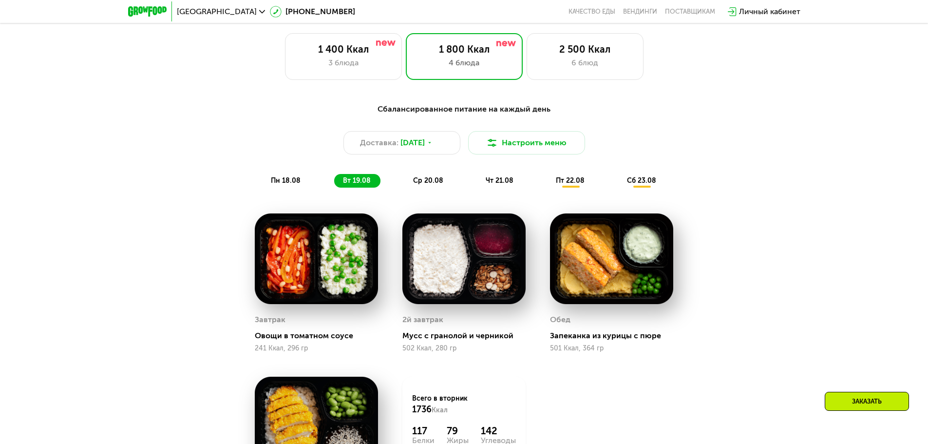
scroll to position [439, 0]
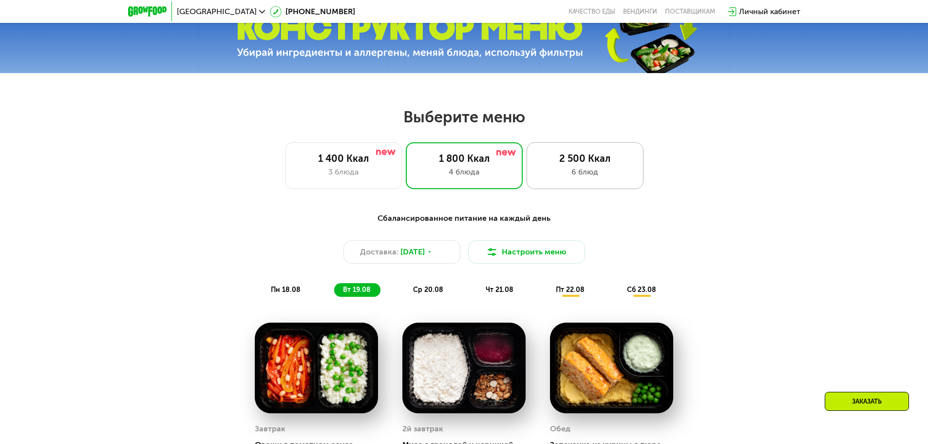
click at [579, 182] on div "2 500 Ккал 6 блюд" at bounding box center [585, 165] width 117 height 47
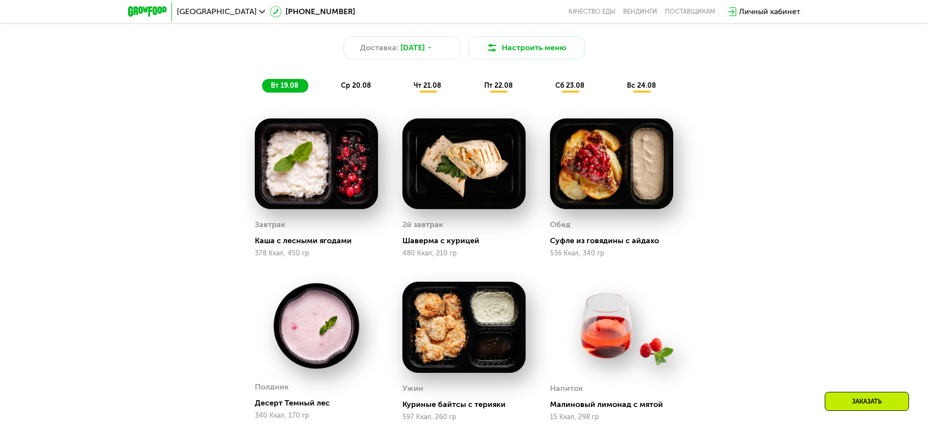
scroll to position [682, 0]
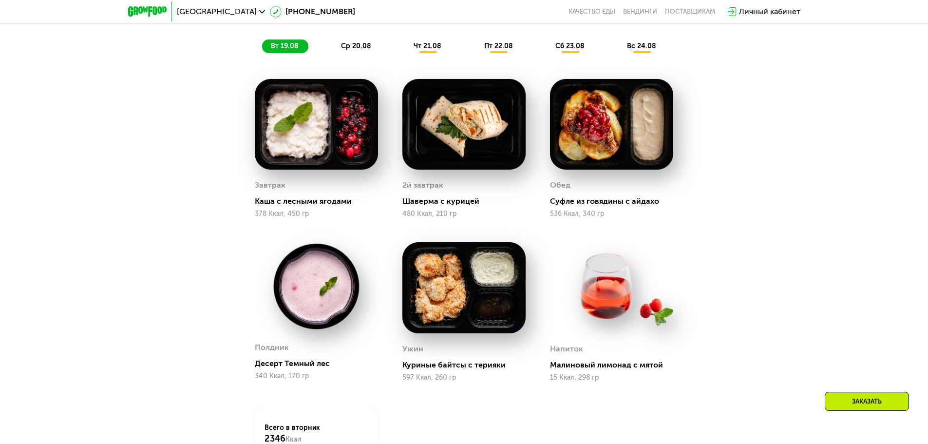
click at [364, 50] on span "ср 20.08" at bounding box center [356, 46] width 30 height 8
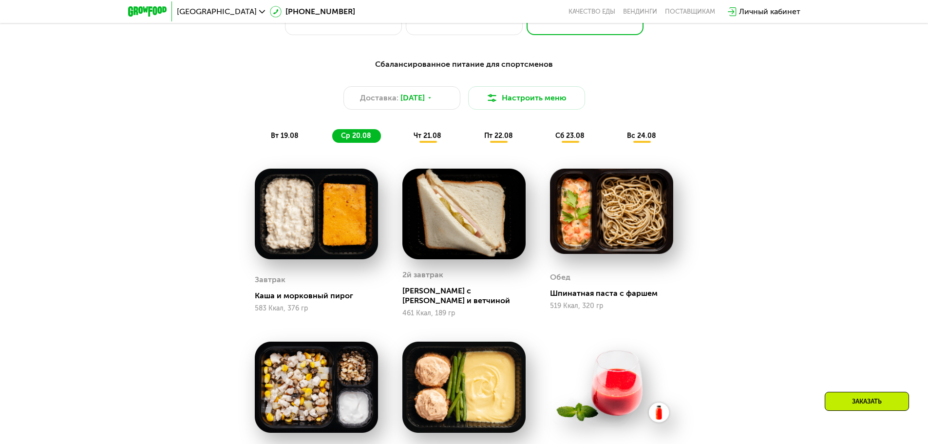
scroll to position [585, 0]
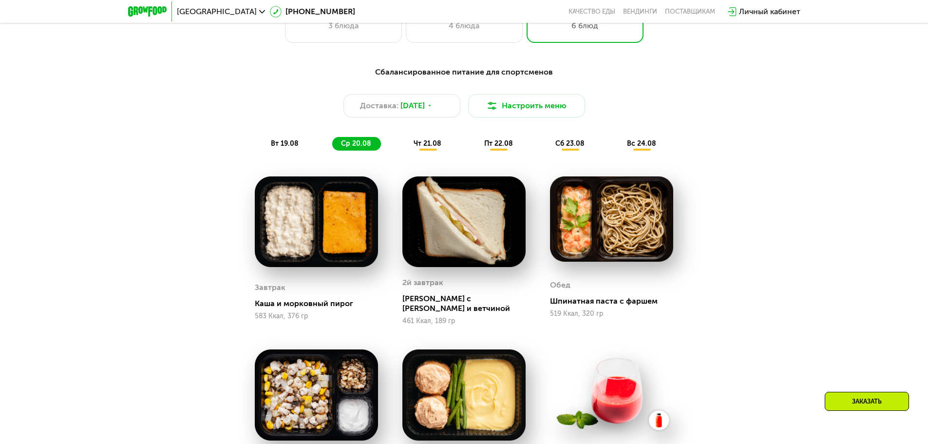
click at [434, 145] on span "чт 21.08" at bounding box center [428, 143] width 28 height 8
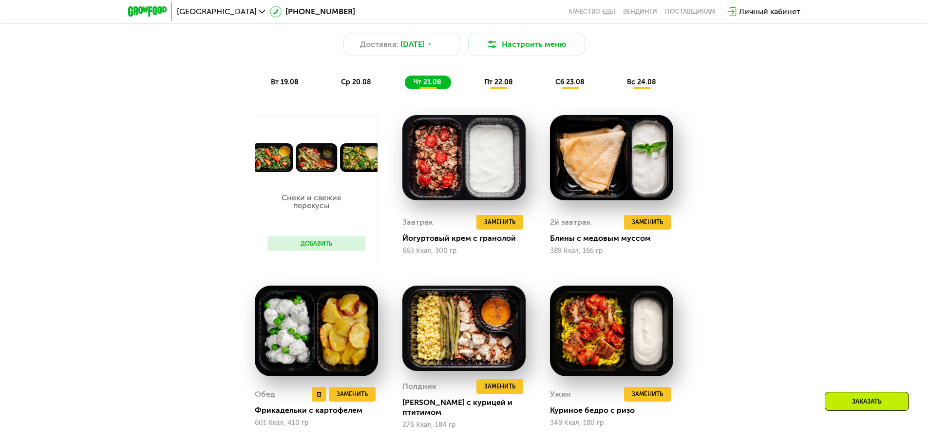
scroll to position [634, 0]
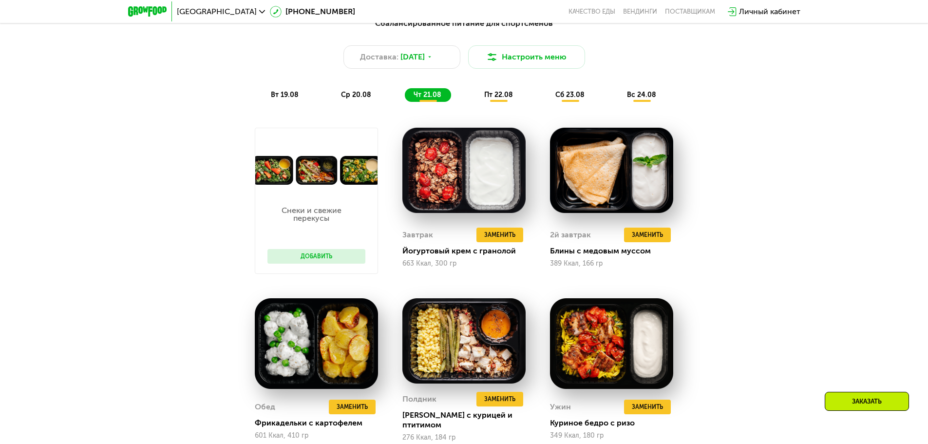
click at [500, 97] on span "пт 22.08" at bounding box center [498, 95] width 29 height 8
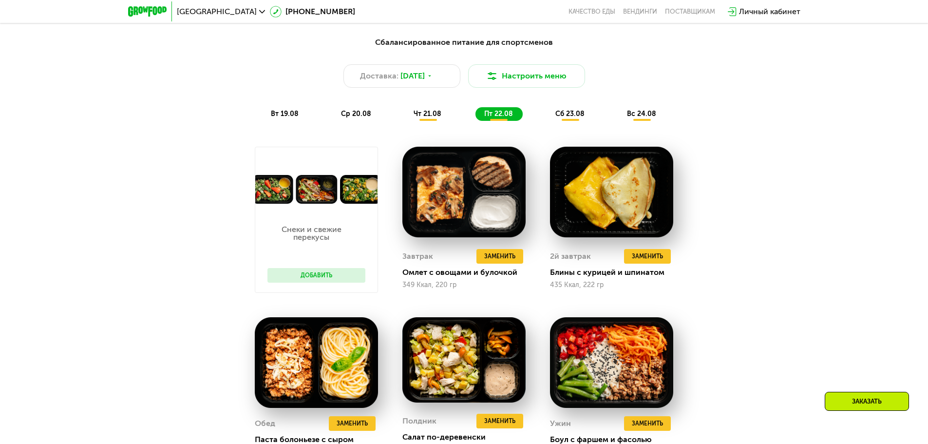
scroll to position [585, 0]
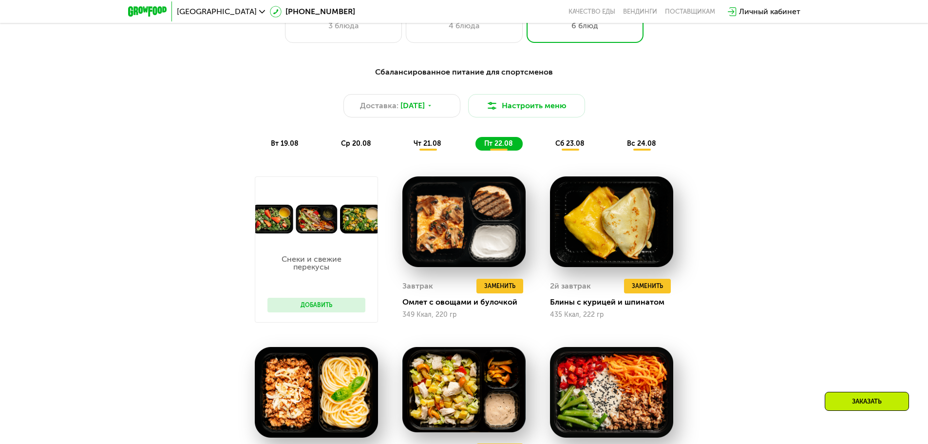
click at [571, 143] on span "сб 23.08" at bounding box center [570, 143] width 29 height 8
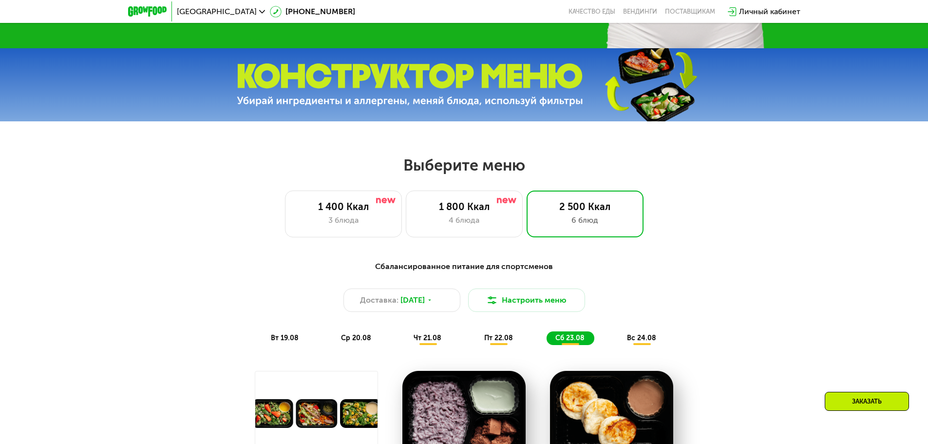
scroll to position [390, 0]
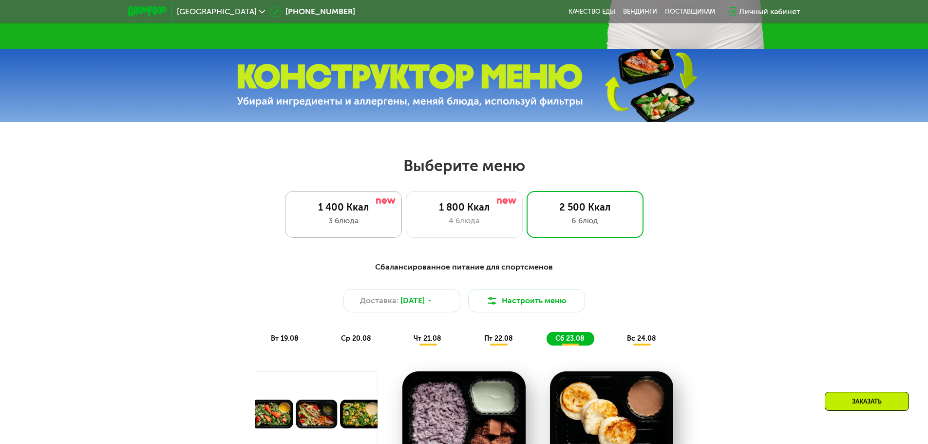
click at [406, 216] on div "1 400 Ккал 3 блюда" at bounding box center [464, 214] width 117 height 47
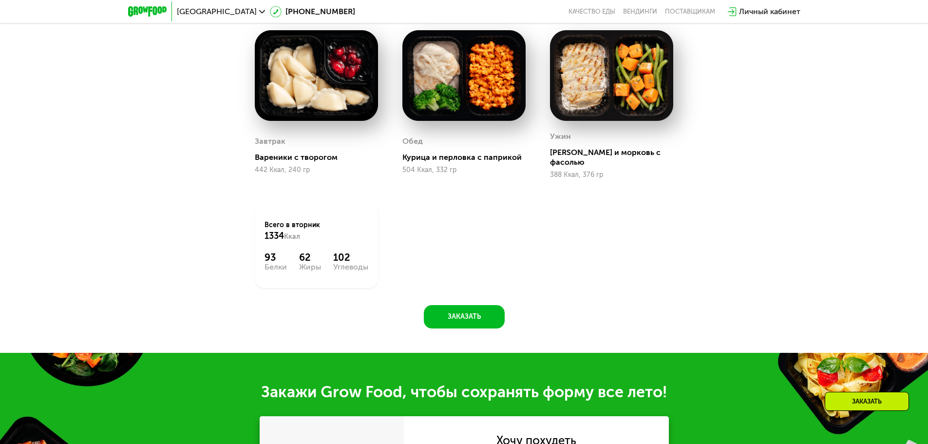
scroll to position [780, 0]
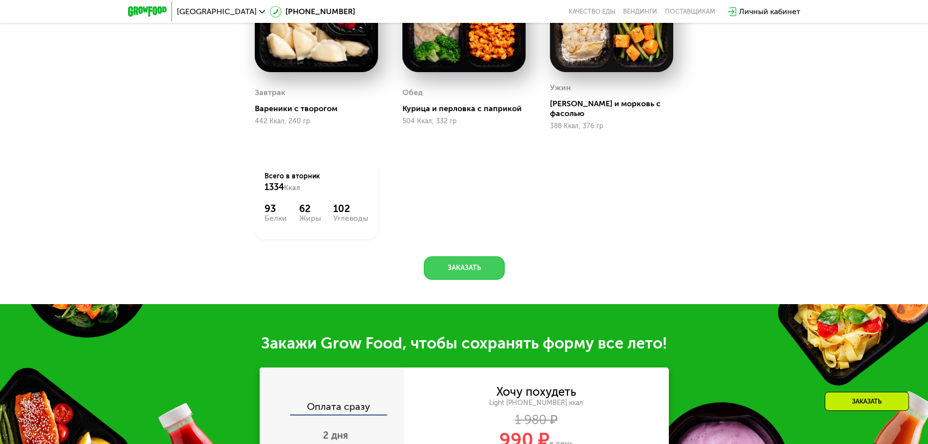
click at [444, 267] on button "Заказать" at bounding box center [464, 267] width 81 height 23
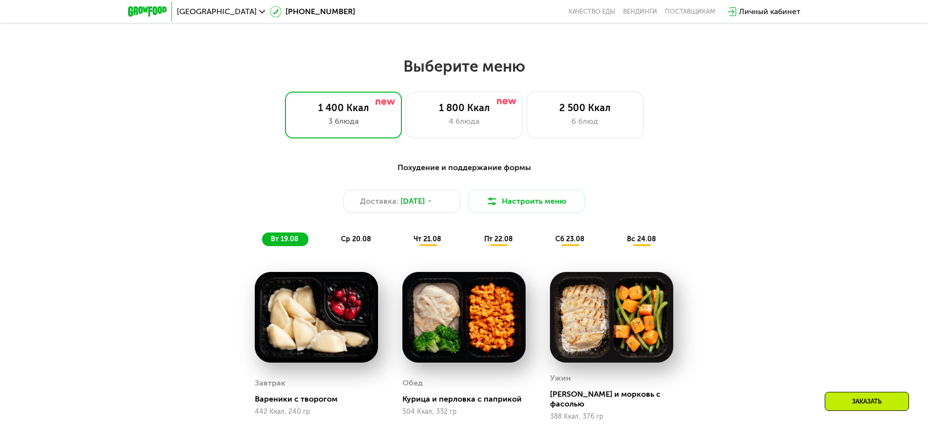
scroll to position [682, 0]
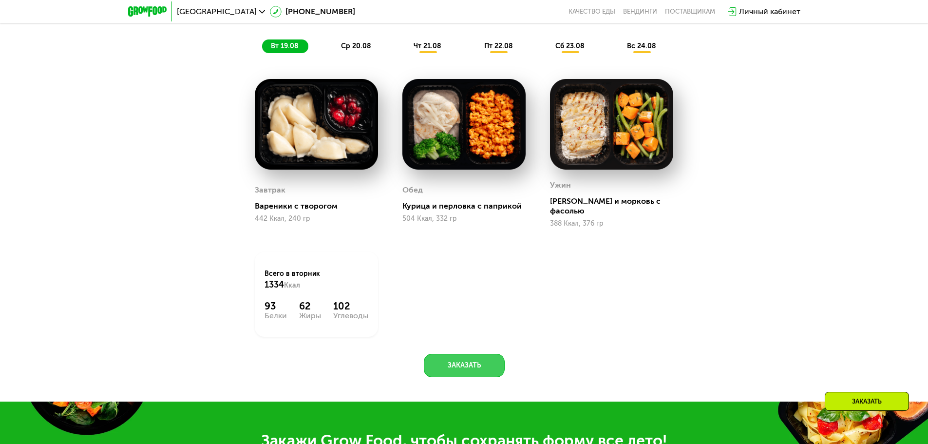
click at [492, 354] on button "Заказать" at bounding box center [464, 365] width 81 height 23
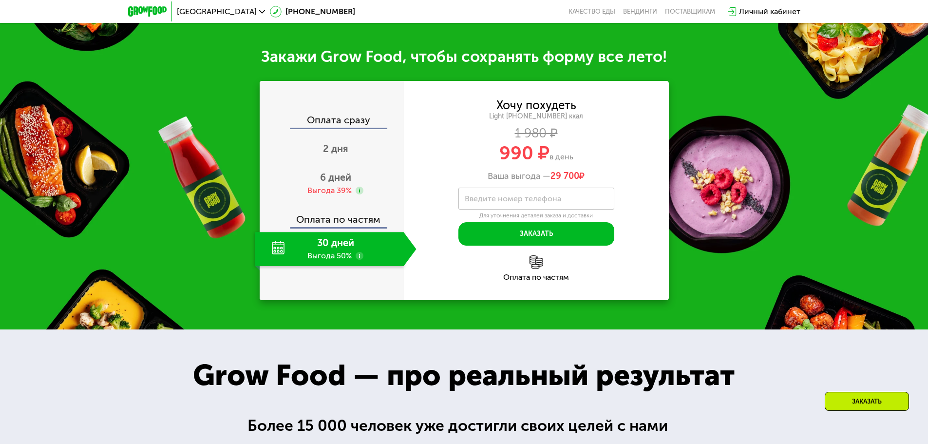
scroll to position [1078, 0]
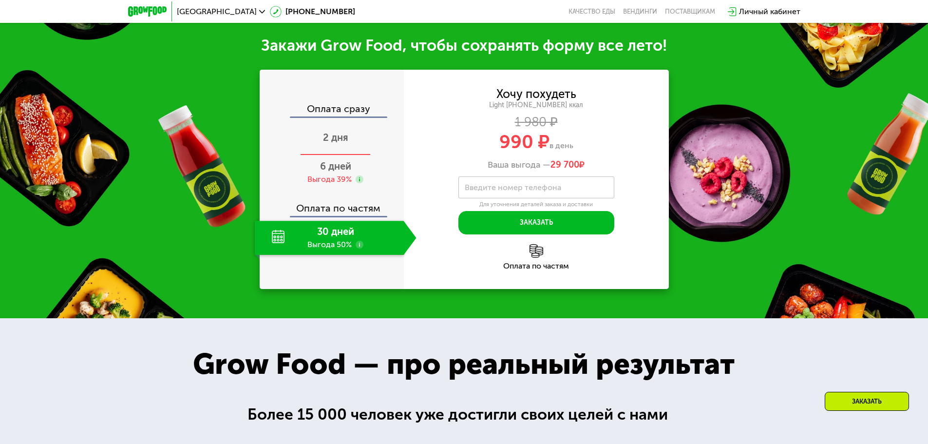
click at [339, 132] on span "2 дня" at bounding box center [335, 138] width 25 height 12
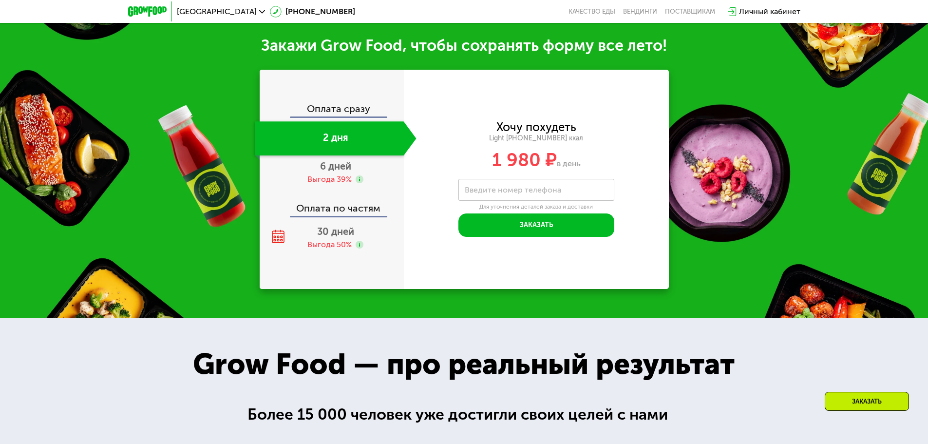
click at [325, 210] on div "Оплата по частям" at bounding box center [332, 204] width 143 height 22
click at [366, 173] on div "6 дней Выгода 39%" at bounding box center [336, 172] width 162 height 34
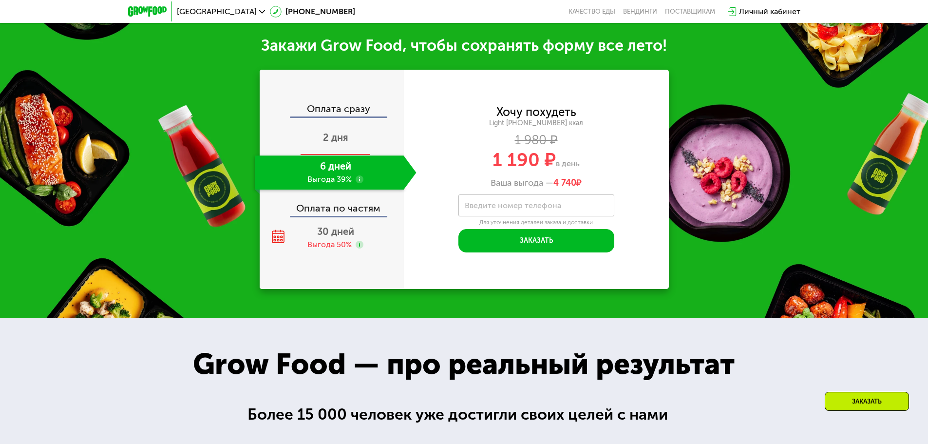
click at [347, 132] on span "2 дня" at bounding box center [335, 138] width 25 height 12
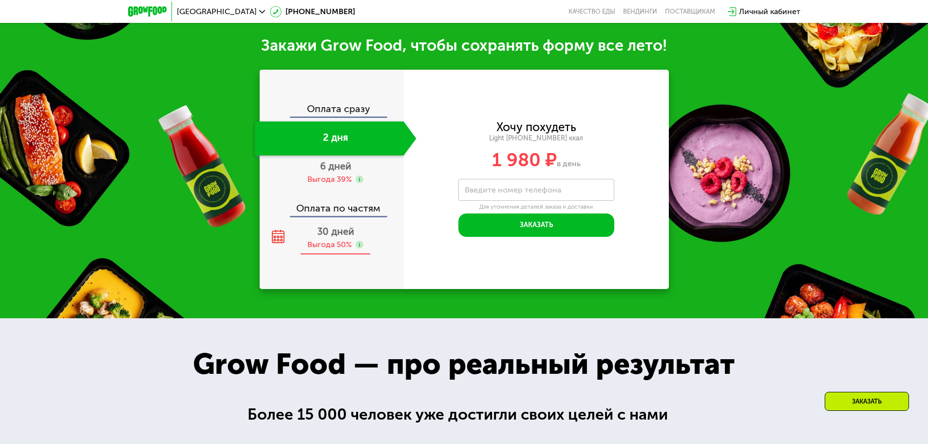
click at [321, 228] on span "30 дней" at bounding box center [335, 232] width 37 height 12
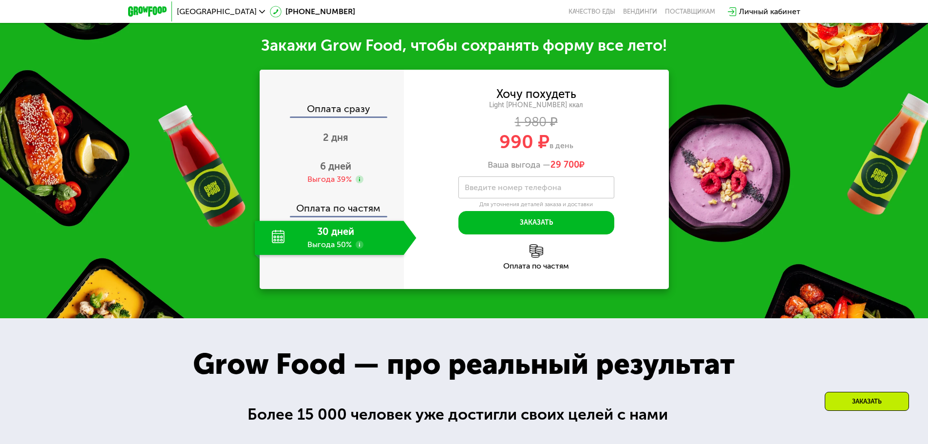
click at [357, 241] on icon at bounding box center [360, 245] width 8 height 8
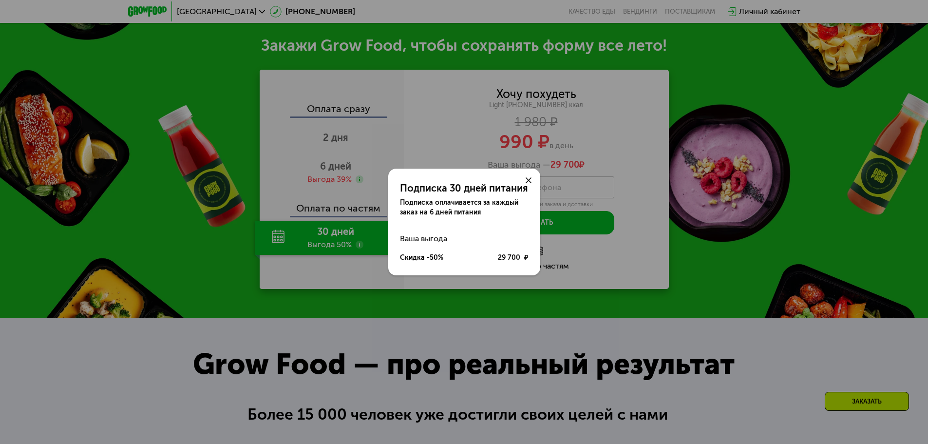
click at [527, 182] on use at bounding box center [529, 180] width 6 height 6
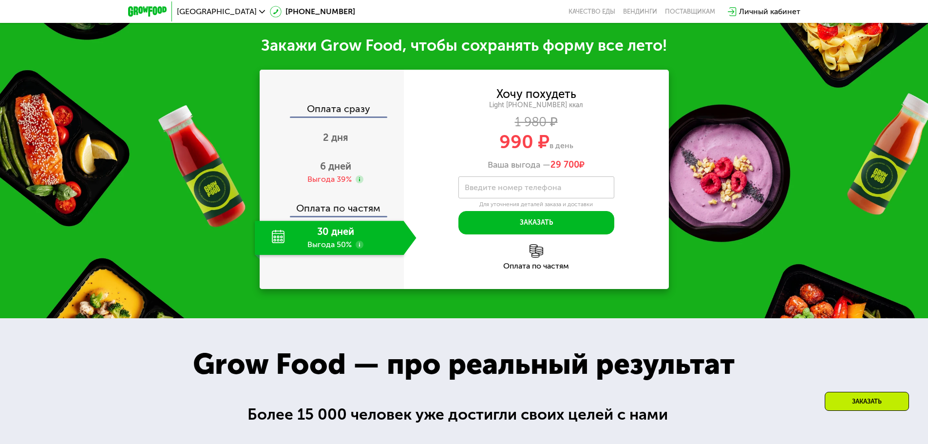
click at [259, 11] on icon at bounding box center [262, 12] width 6 height 6
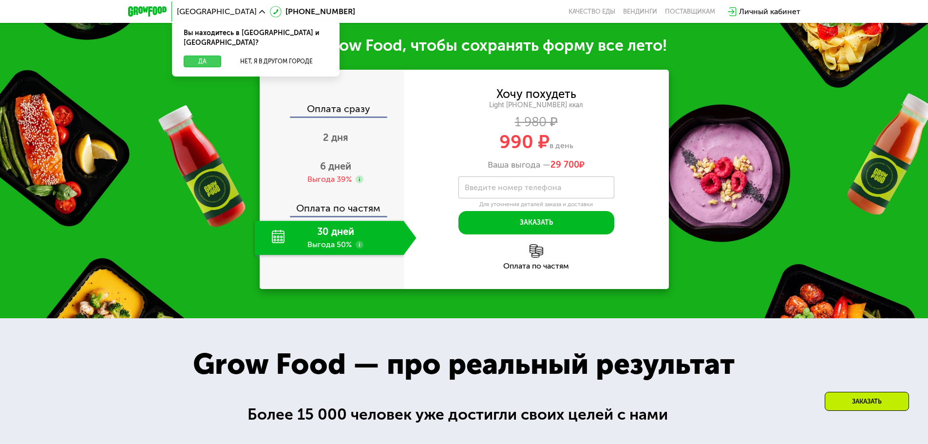
click at [204, 56] on button "Да" at bounding box center [203, 62] width 38 height 12
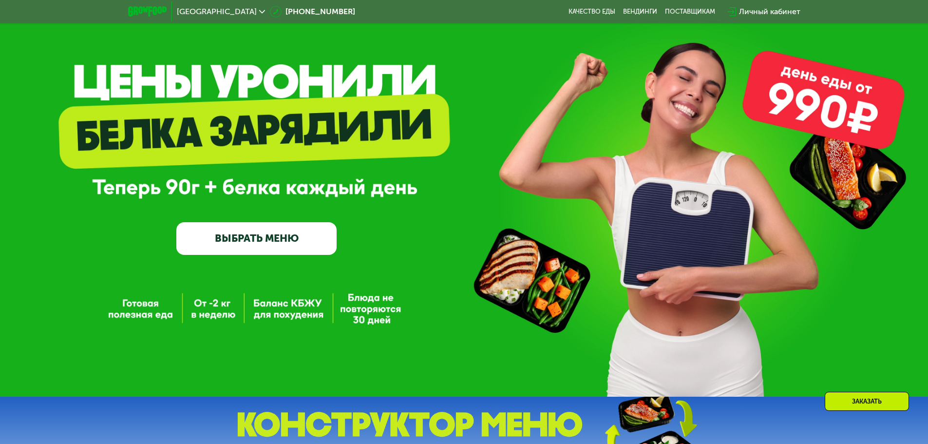
scroll to position [0, 0]
